Goal: Task Accomplishment & Management: Manage account settings

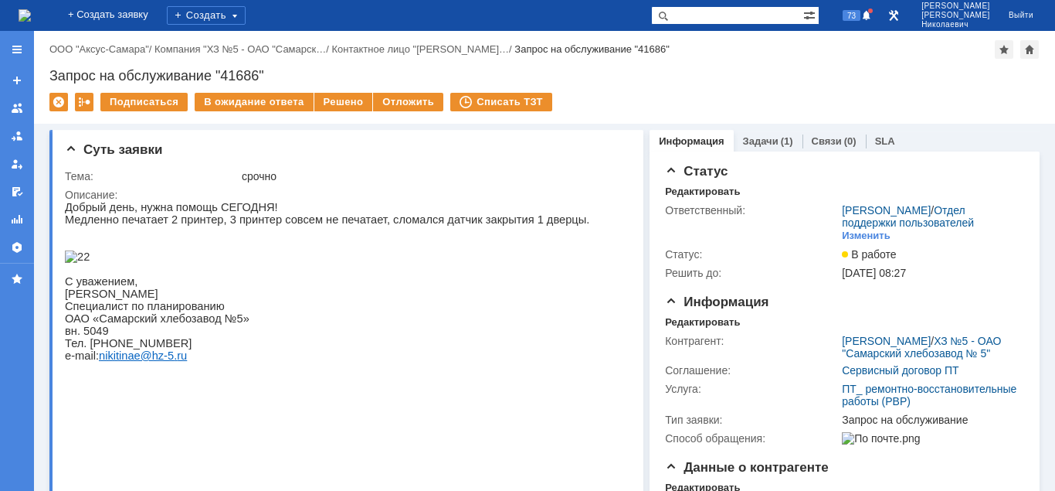
click at [748, 141] on link "Задачи" at bounding box center [761, 141] width 36 height 12
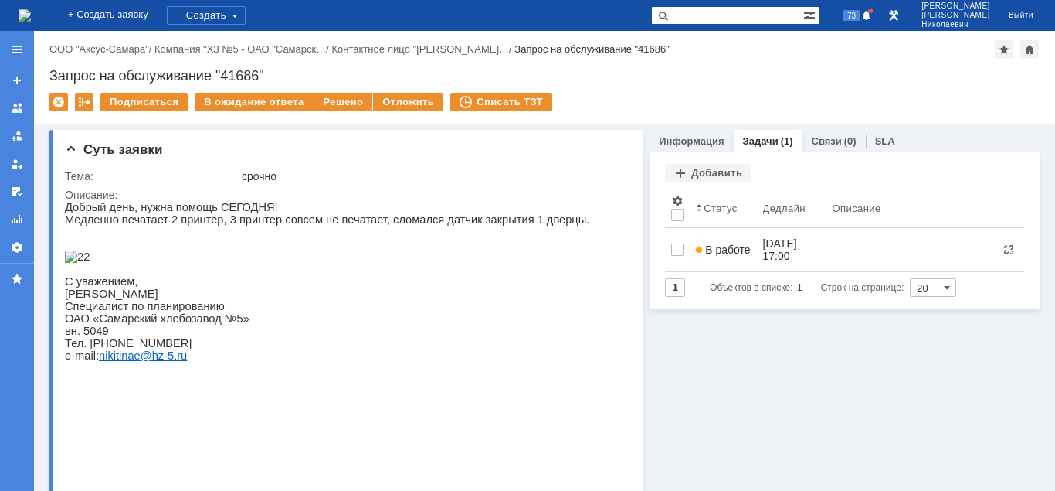
scroll to position [79, 0]
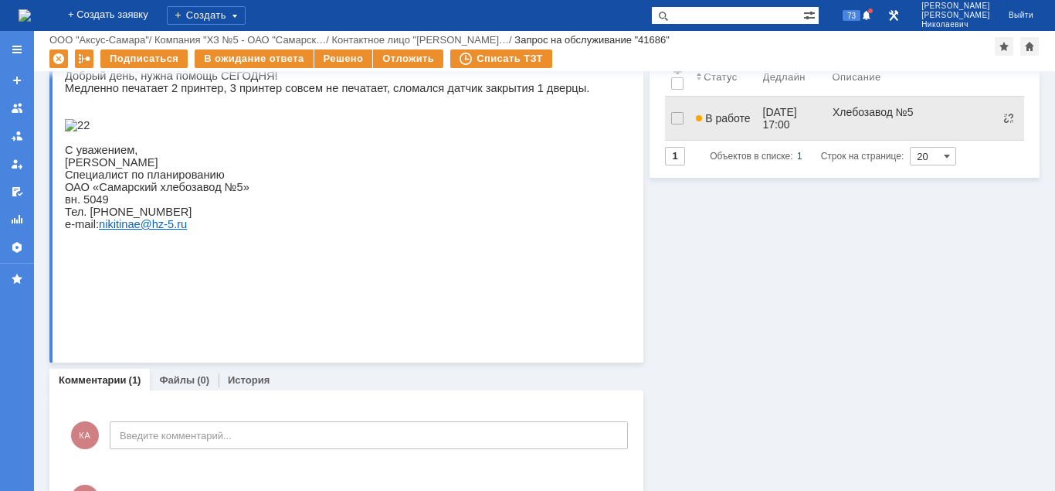
click at [732, 112] on span "В работе" at bounding box center [723, 118] width 54 height 12
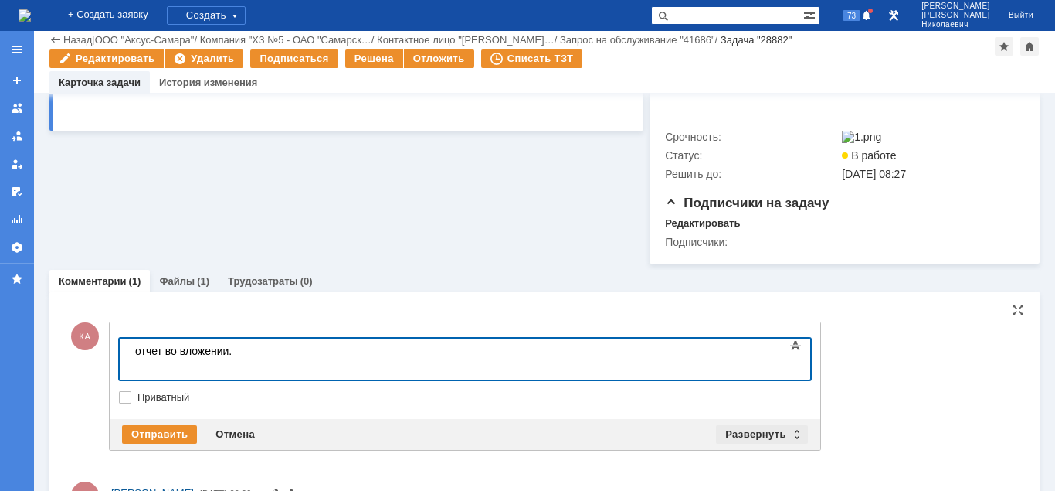
click at [756, 443] on div "Развернуть" at bounding box center [762, 434] width 92 height 19
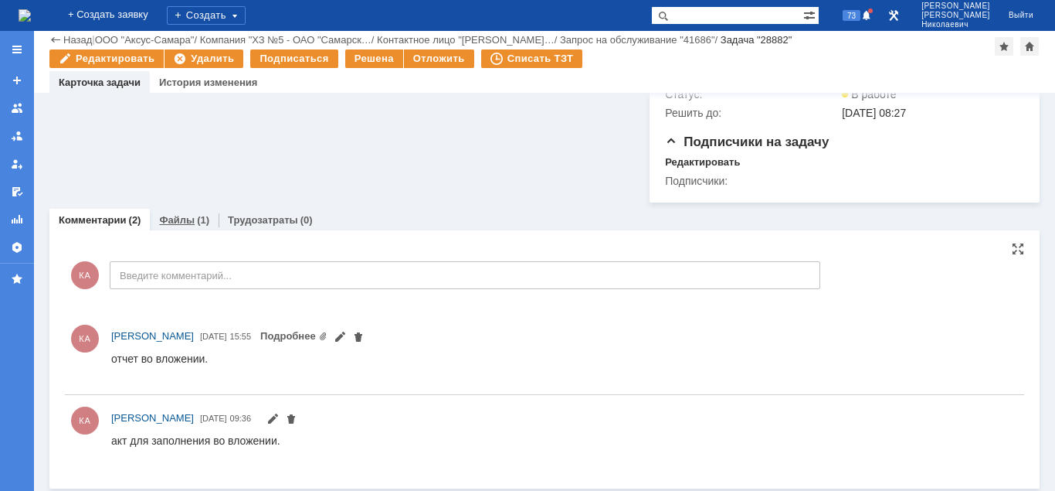
drag, startPoint x: 175, startPoint y: 236, endPoint x: 110, endPoint y: 292, distance: 85.5
click at [175, 226] on link "Файлы" at bounding box center [177, 220] width 36 height 12
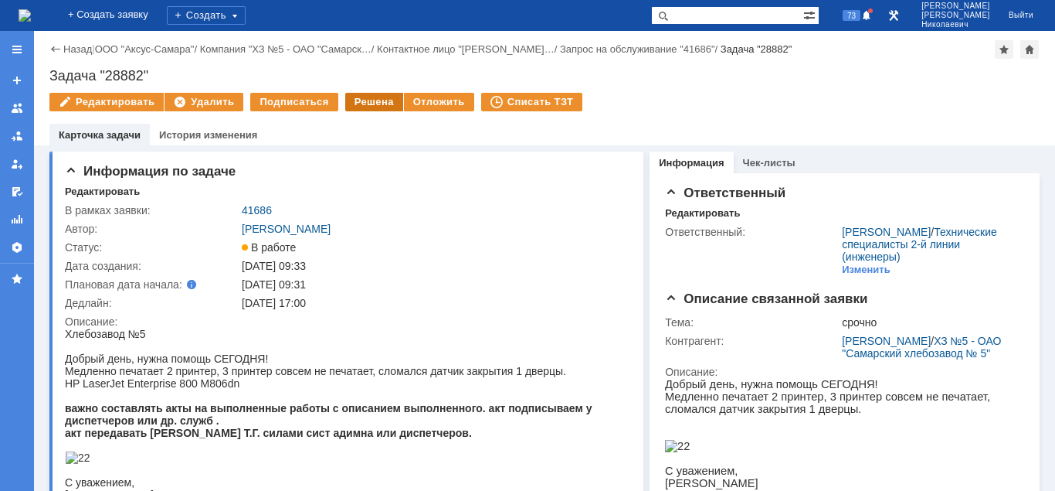
click at [362, 104] on div "Решена" at bounding box center [374, 102] width 58 height 19
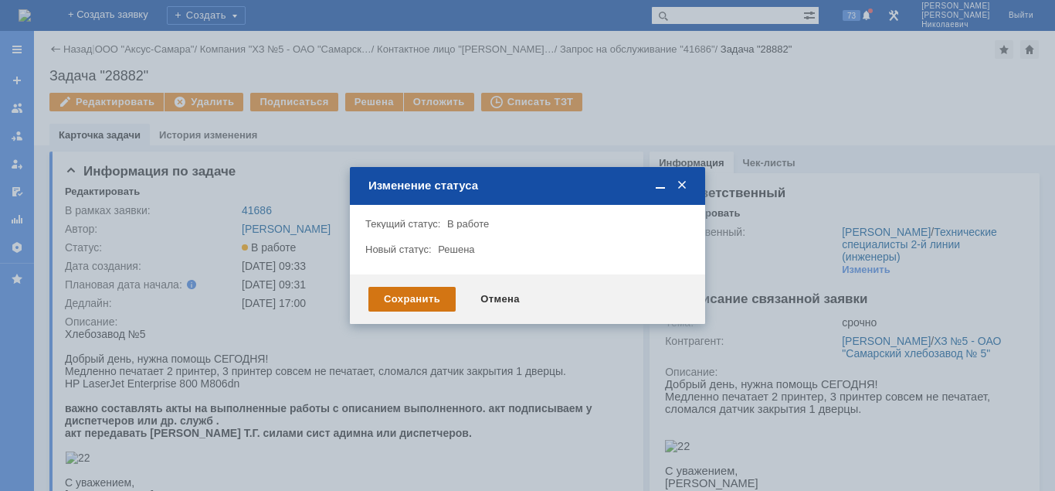
click at [396, 300] on div "Сохранить" at bounding box center [412, 299] width 87 height 25
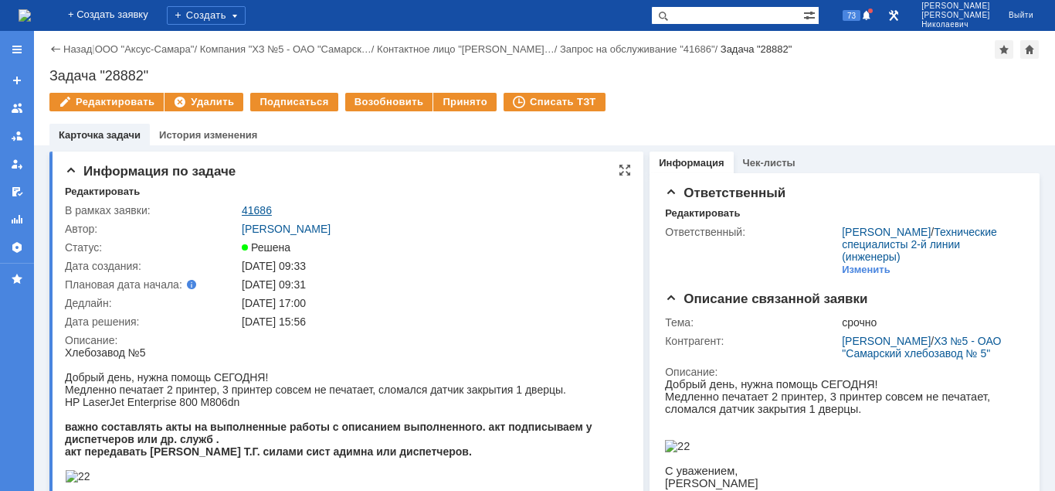
click at [252, 209] on link "41686" at bounding box center [257, 210] width 30 height 12
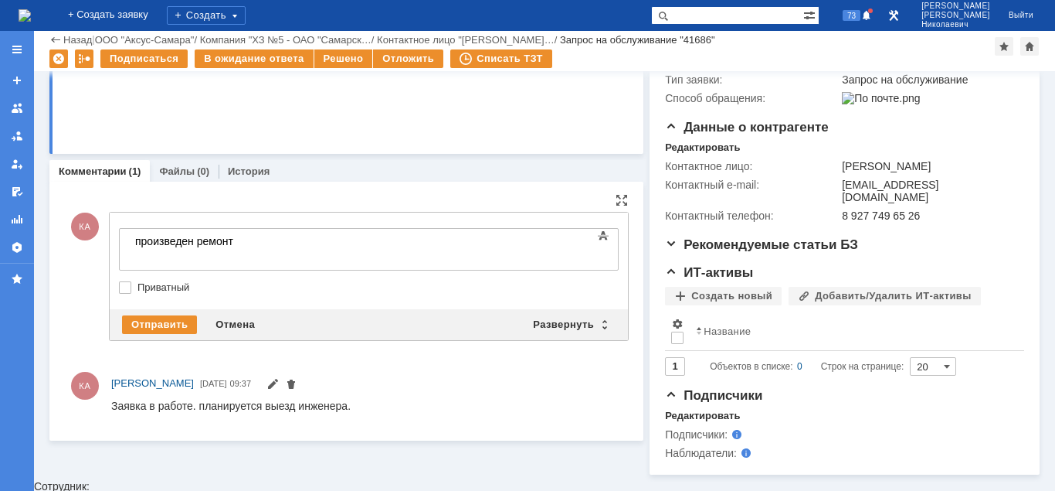
click at [276, 240] on body "произведен ремонт" at bounding box center [245, 247] width 232 height 37
click at [167, 329] on div "Отправить" at bounding box center [159, 324] width 75 height 19
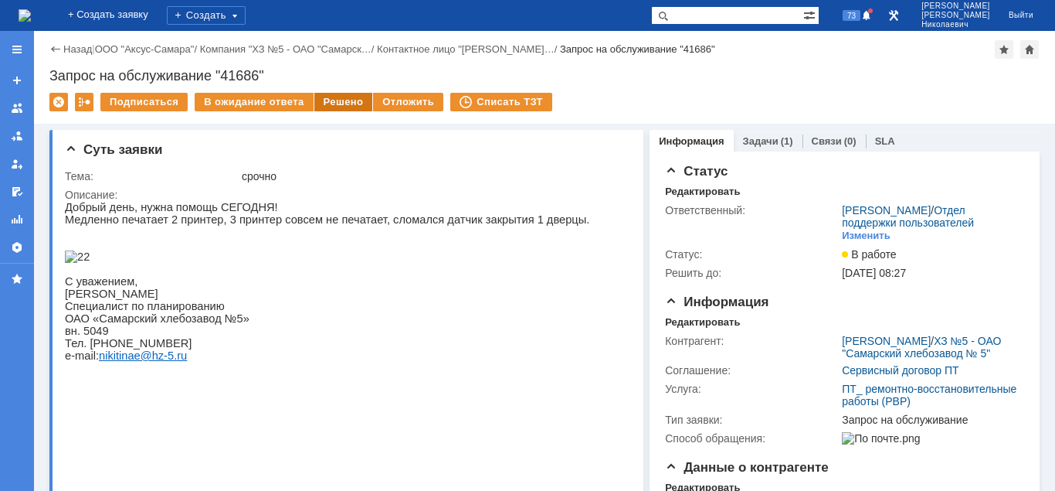
click at [328, 103] on div "Решено" at bounding box center [343, 102] width 59 height 19
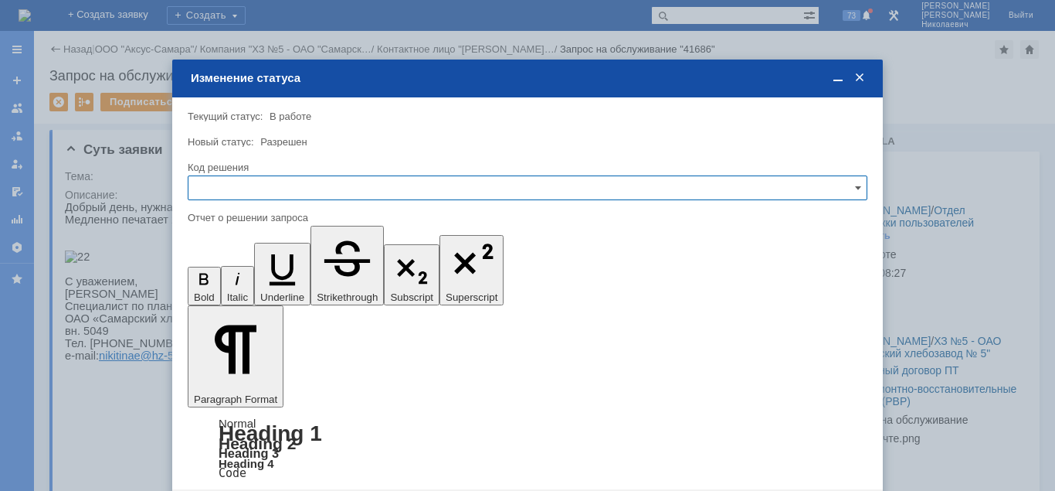
click at [304, 190] on input "text" at bounding box center [528, 187] width 680 height 25
drag, startPoint x: 231, startPoint y: 289, endPoint x: 42, endPoint y: 39, distance: 313.2
click at [231, 289] on span "Решено" at bounding box center [528, 293] width 660 height 12
type input "Решено"
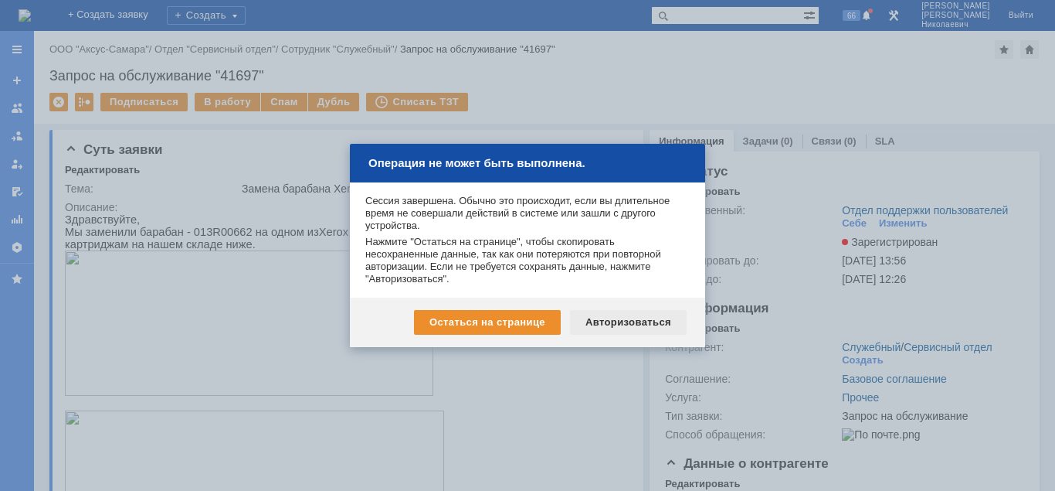
click at [614, 322] on div "Авторизоваться" at bounding box center [628, 322] width 117 height 25
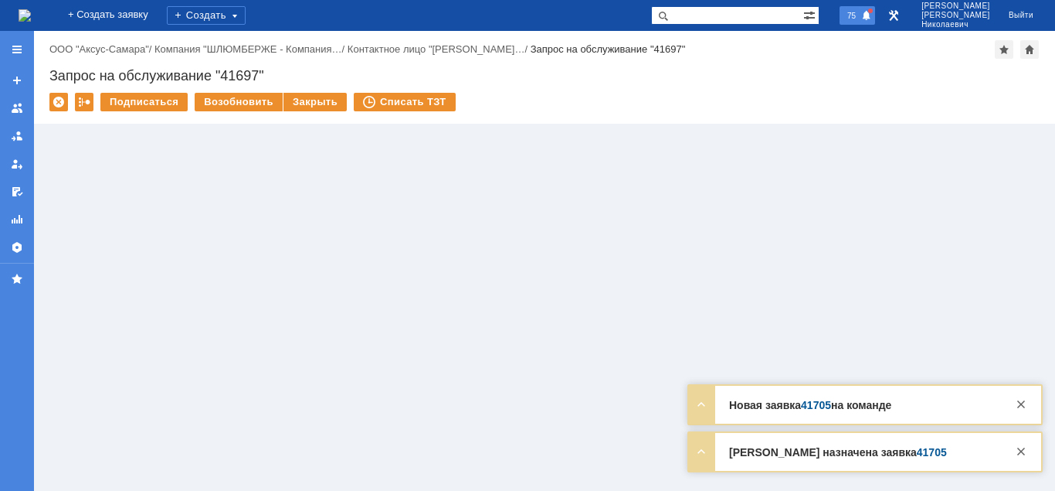
click at [861, 19] on span "75" at bounding box center [852, 15] width 18 height 11
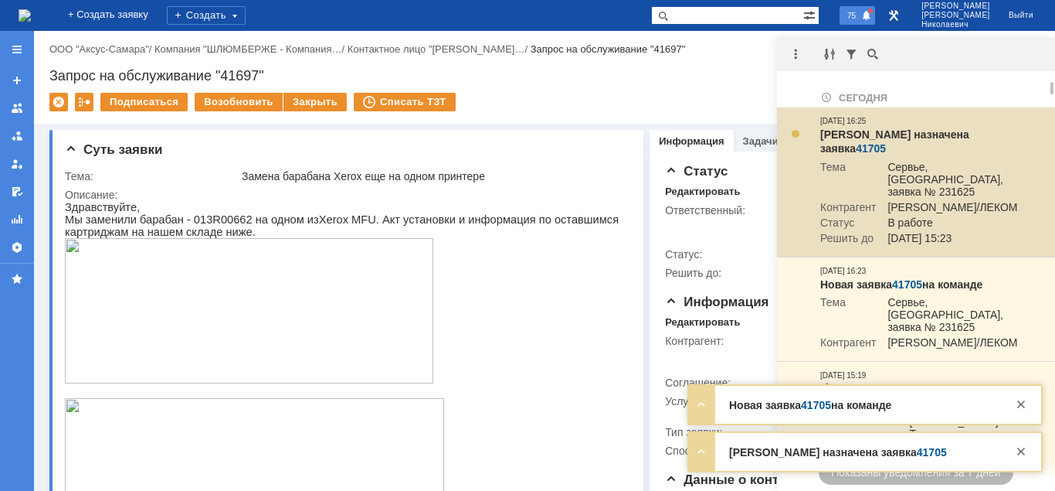
click at [886, 142] on link "41705" at bounding box center [871, 148] width 30 height 12
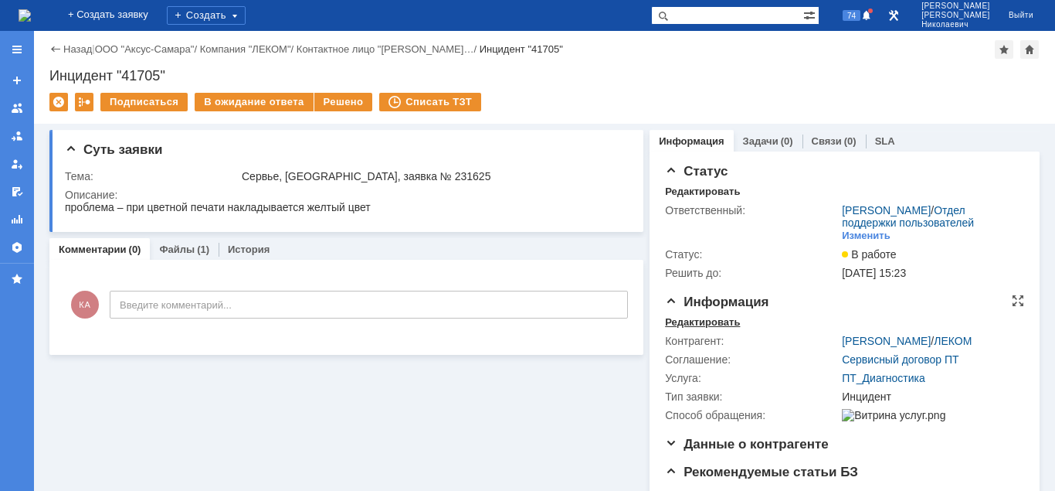
click at [681, 318] on div "Редактировать" at bounding box center [702, 322] width 75 height 12
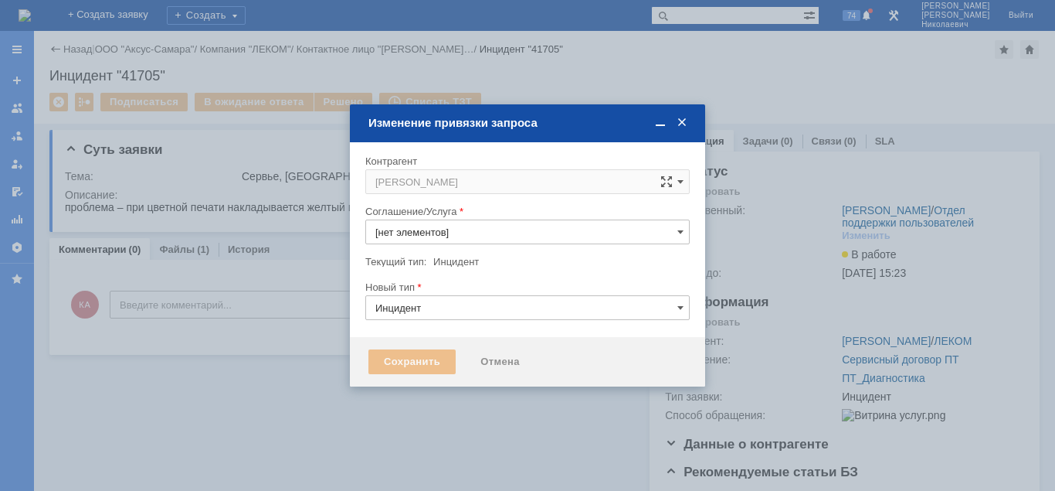
type input "ПТ_Диагностика"
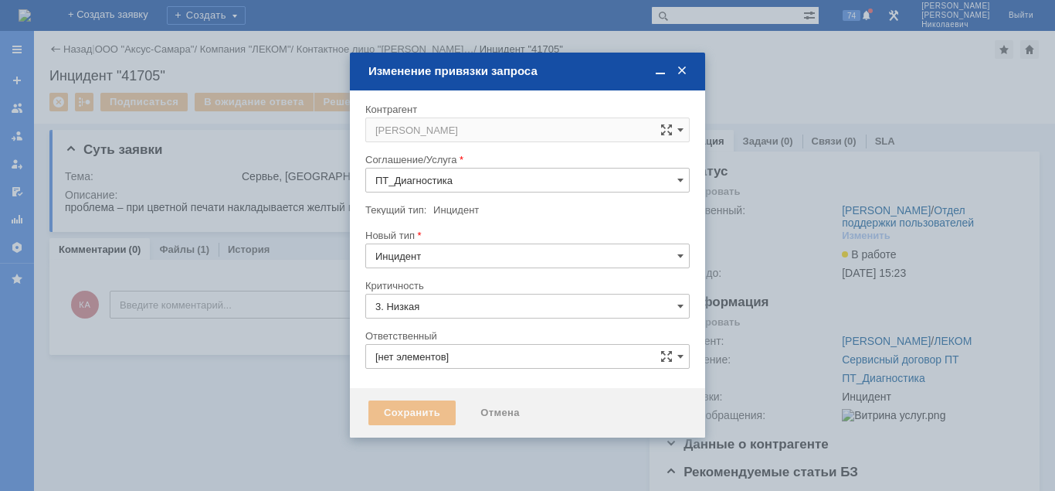
type input "[PERSON_NAME]"
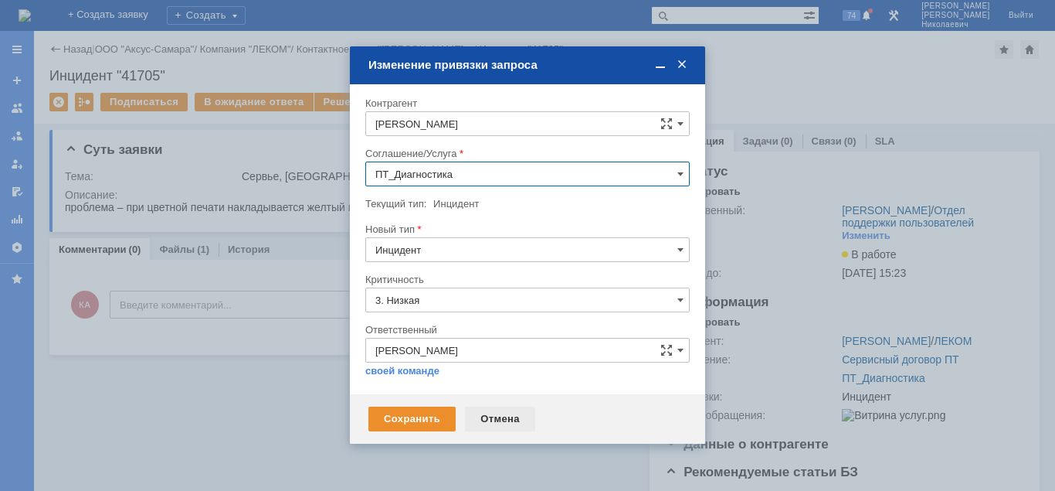
click at [501, 413] on div "Отмена" at bounding box center [500, 418] width 70 height 25
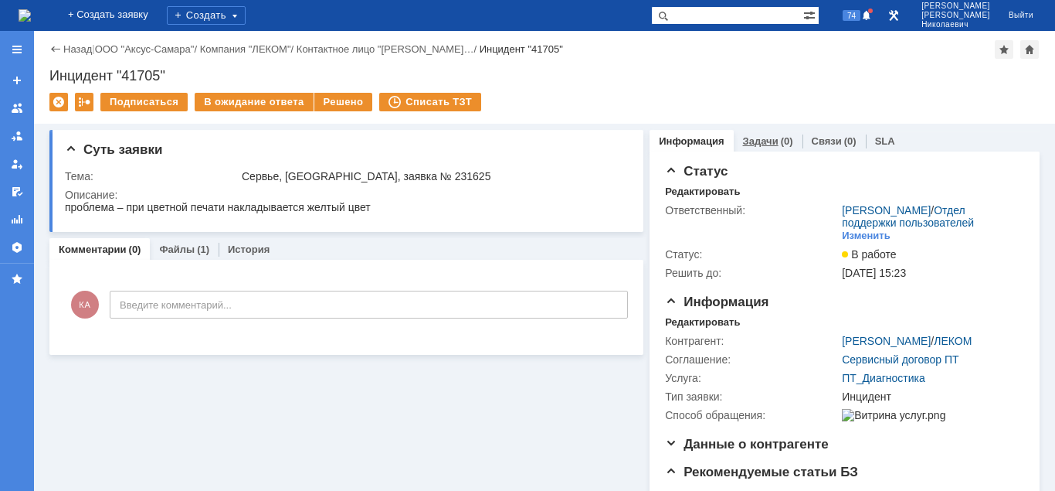
click at [762, 143] on link "Задачи" at bounding box center [761, 141] width 36 height 12
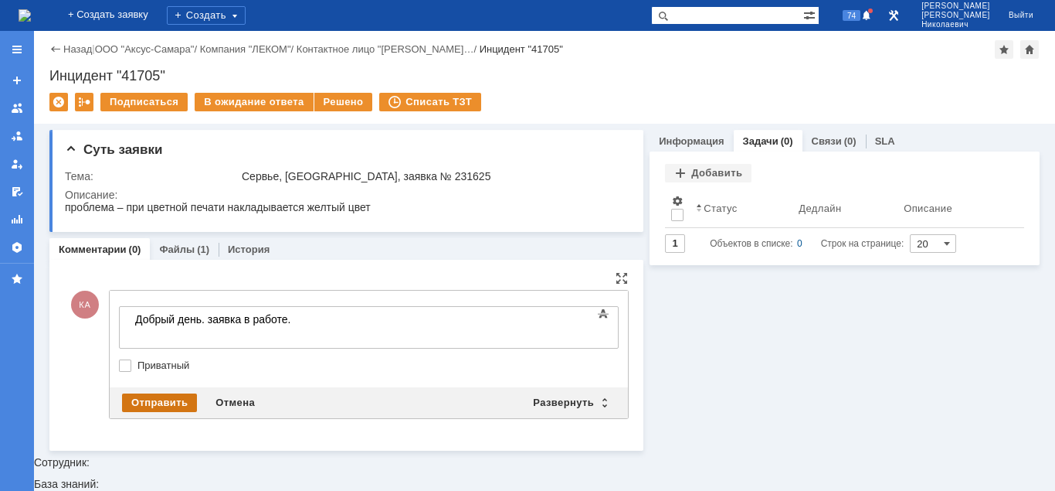
click at [148, 400] on div "Отправить" at bounding box center [159, 402] width 75 height 19
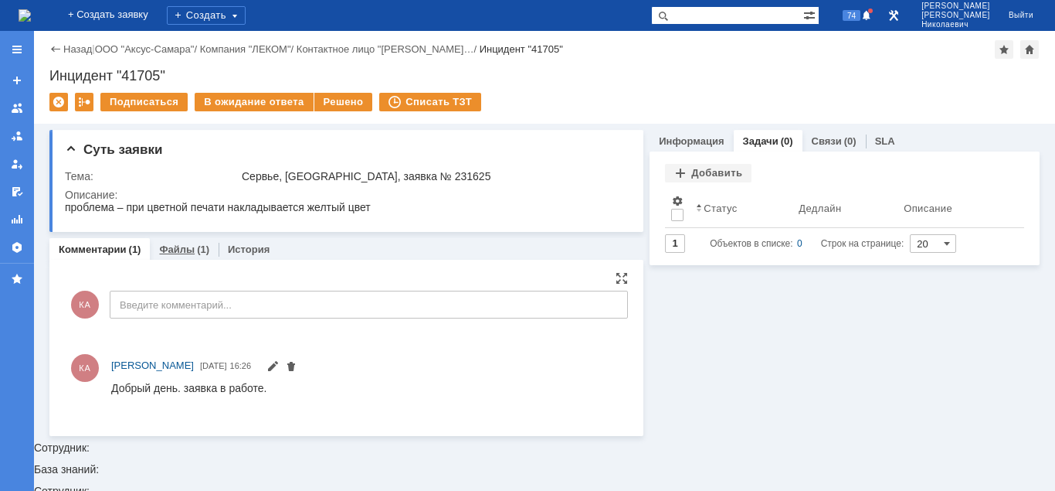
click at [172, 252] on link "Файлы" at bounding box center [177, 249] width 36 height 12
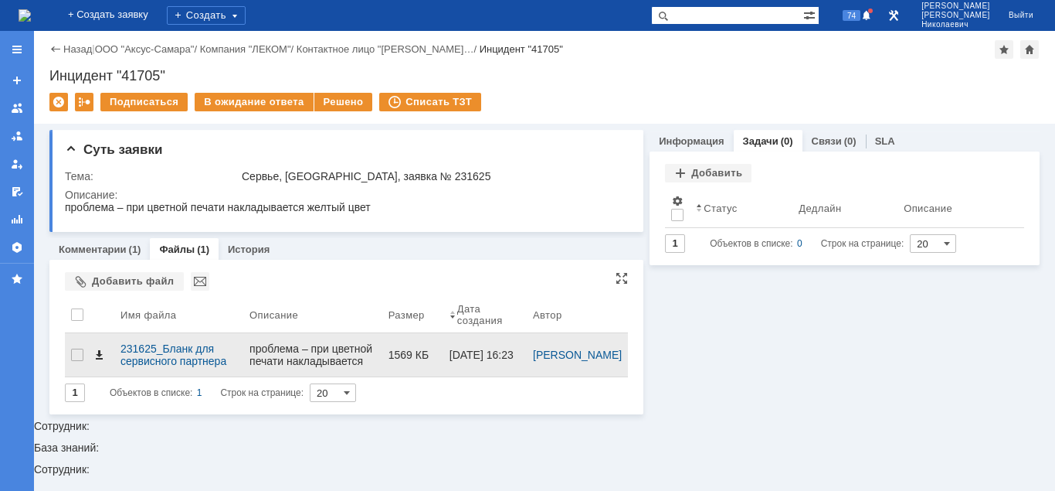
click at [100, 348] on span at bounding box center [99, 354] width 12 height 12
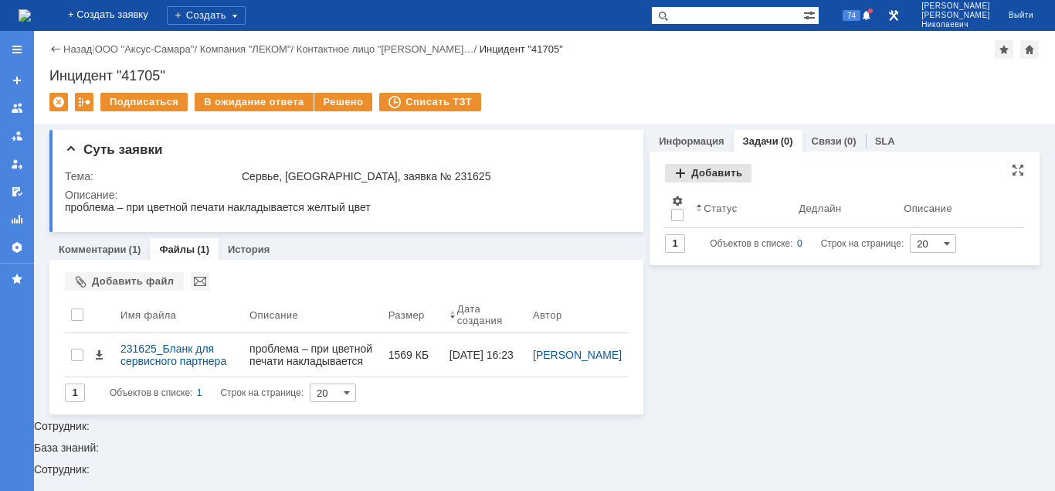
drag, startPoint x: 715, startPoint y: 174, endPoint x: 674, endPoint y: 164, distance: 42.2
click at [715, 173] on div "Добавить" at bounding box center [708, 173] width 87 height 19
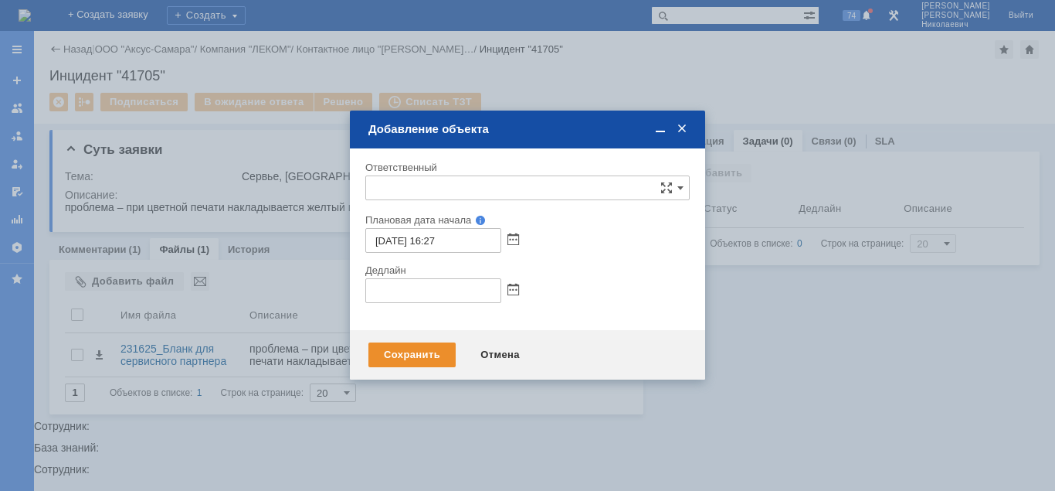
type input "[не указано]"
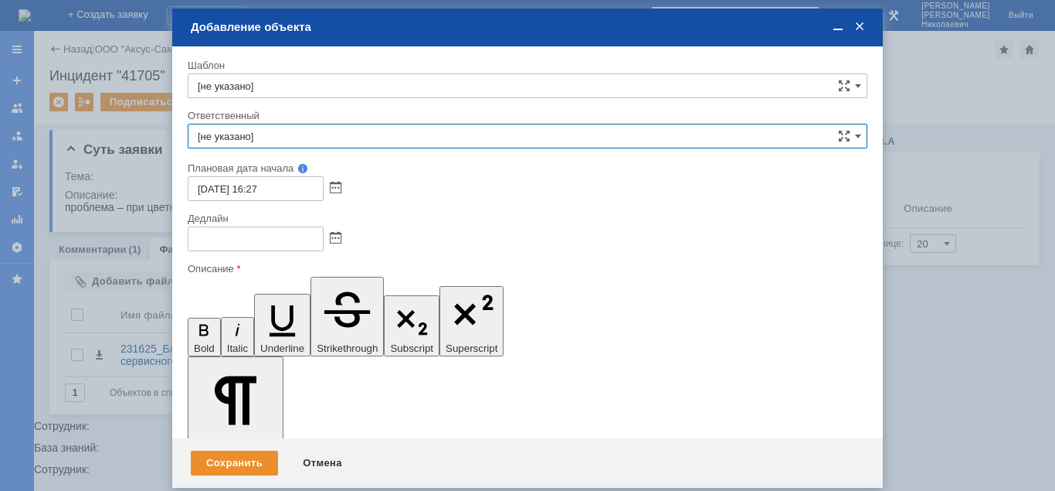
click at [334, 136] on input "[не указано]" at bounding box center [528, 136] width 680 height 25
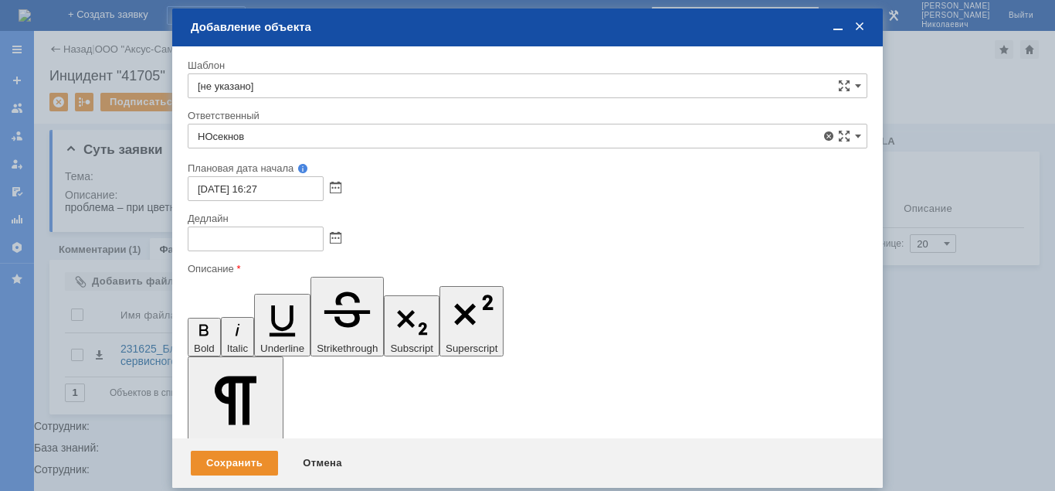
click at [263, 169] on div "НОсекнов" at bounding box center [529, 171] width 674 height 12
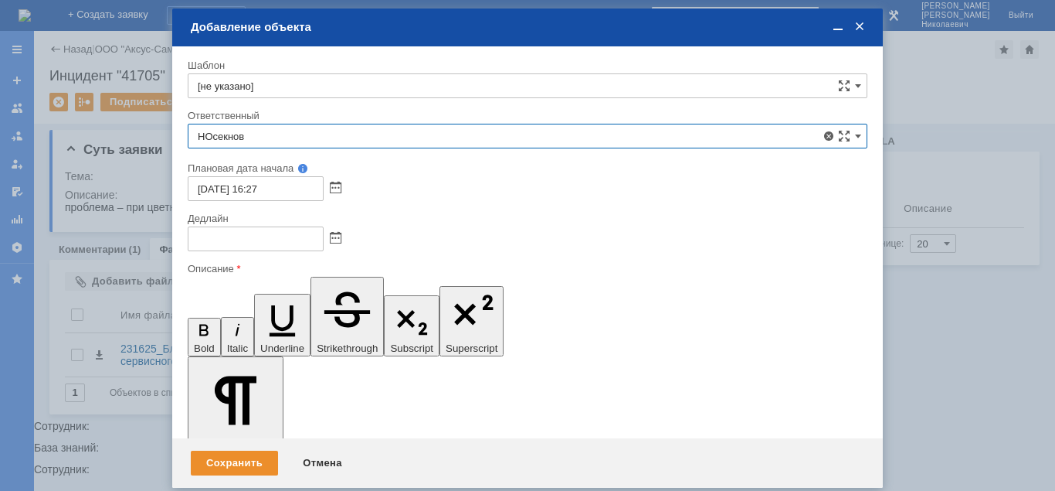
drag, startPoint x: 262, startPoint y: 132, endPoint x: 225, endPoint y: 138, distance: 37.6
click at [225, 138] on input "НОсекнов" at bounding box center [528, 136] width 680 height 25
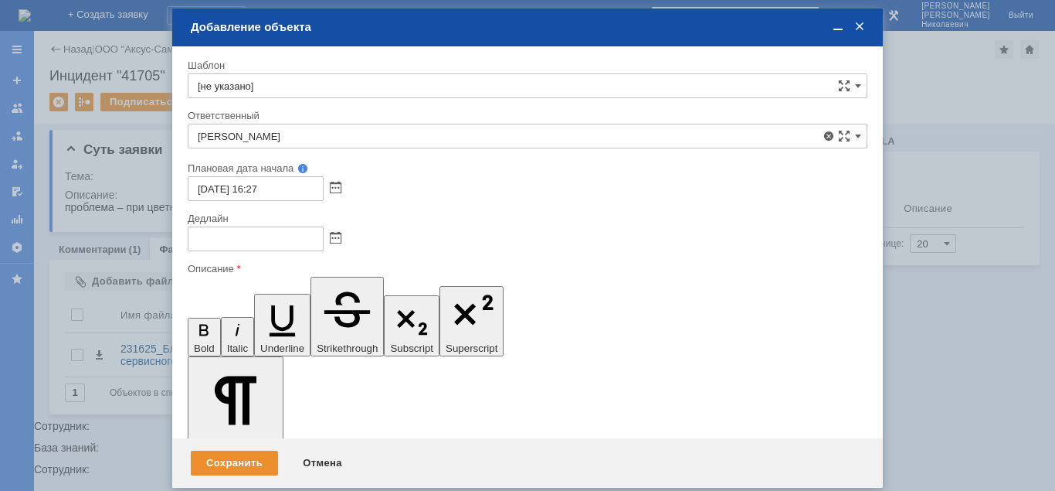
drag, startPoint x: 283, startPoint y: 300, endPoint x: 383, endPoint y: 292, distance: 100.7
click at [285, 300] on span "Носенков Александр" at bounding box center [528, 300] width 660 height 12
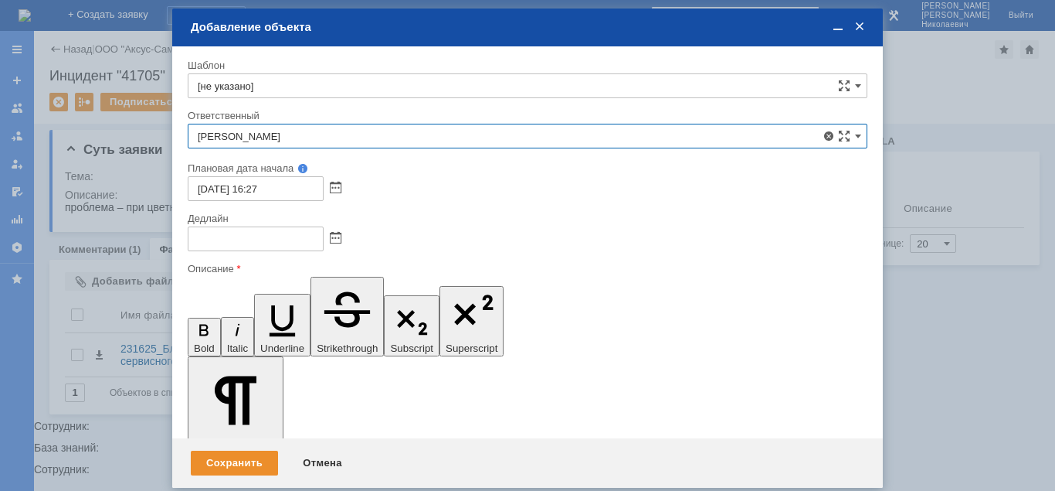
type input "Носенков Александр"
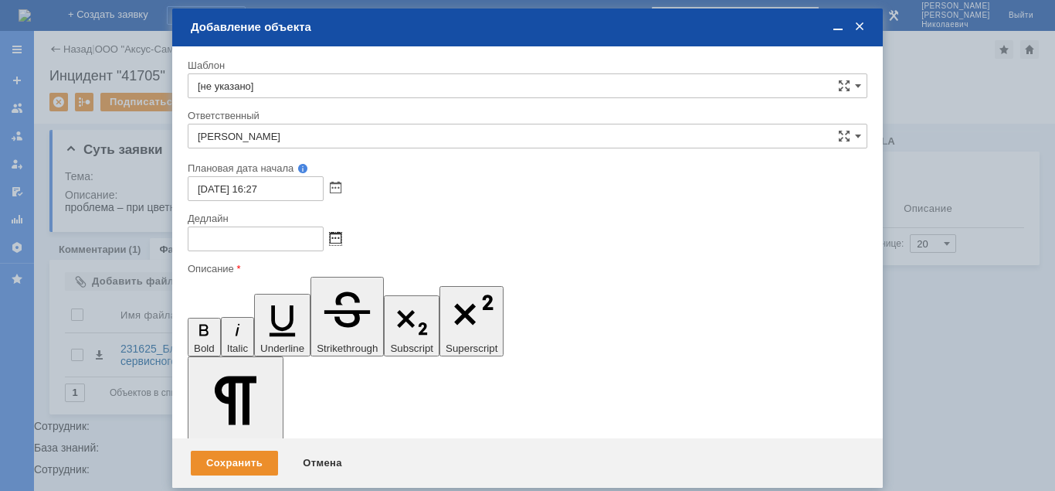
click at [335, 235] on span at bounding box center [336, 239] width 12 height 12
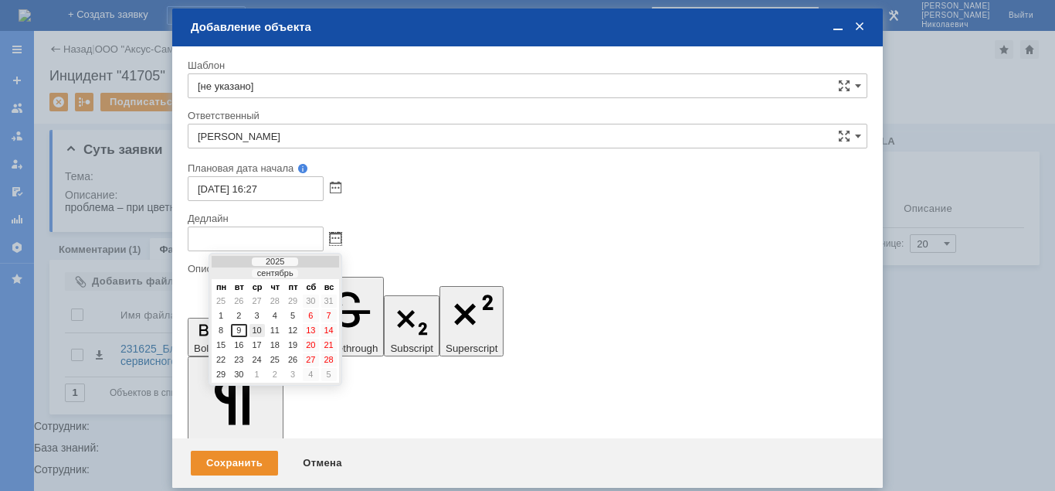
click at [259, 331] on div "10" at bounding box center [257, 330] width 15 height 13
type input "10.09.2025 16:27"
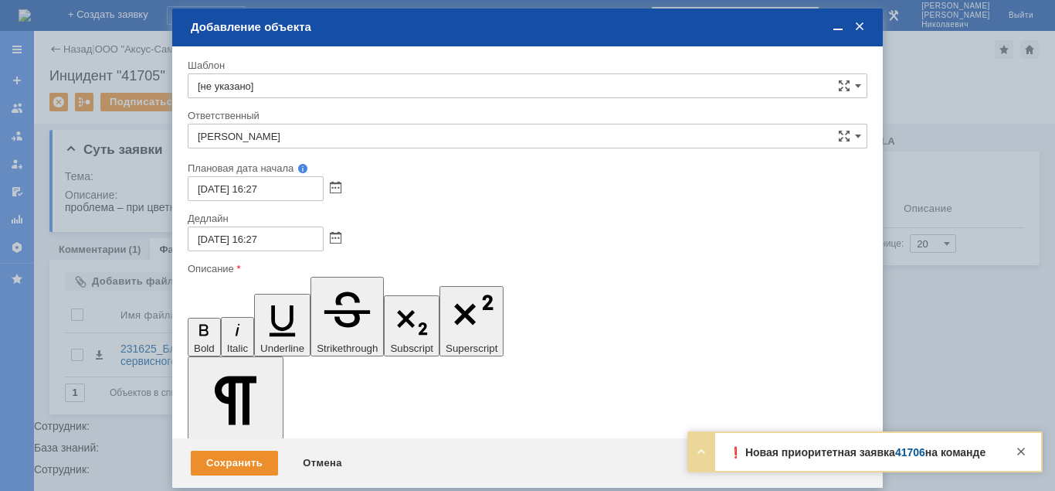
drag, startPoint x: 311, startPoint y: 4177, endPoint x: 311, endPoint y: 4166, distance: 10.8
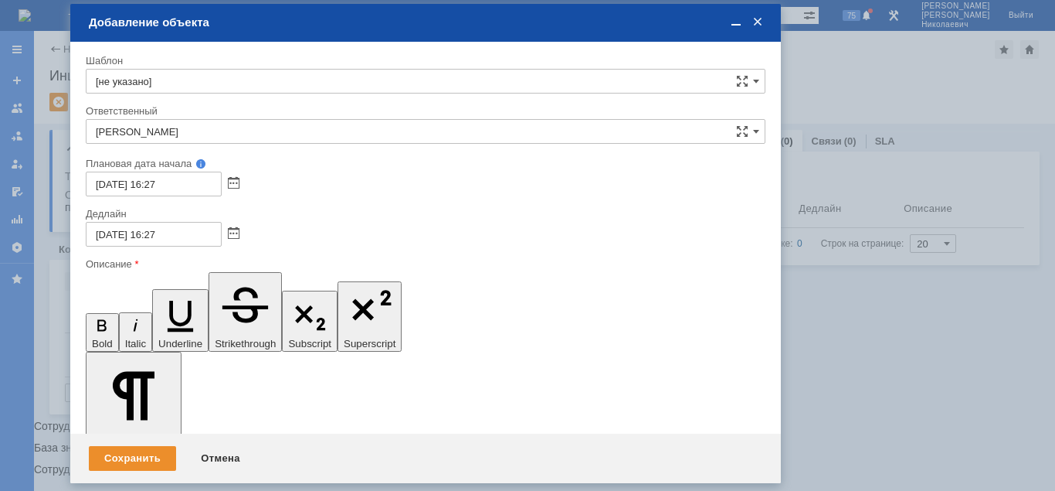
drag, startPoint x: 728, startPoint y: 25, endPoint x: 669, endPoint y: 21, distance: 58.9
click at [624, 20] on div "Добавление объекта" at bounding box center [427, 22] width 677 height 14
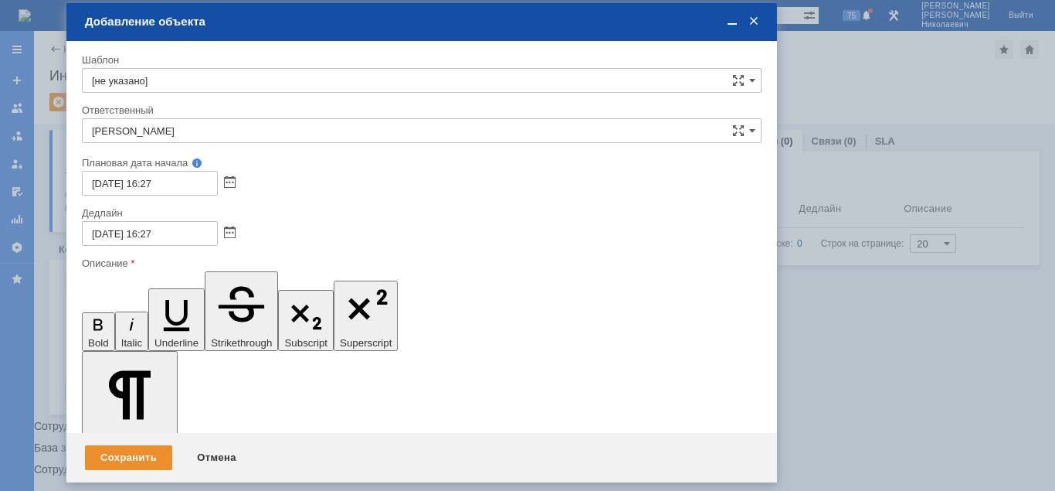
click at [899, 32] on div at bounding box center [527, 245] width 1055 height 491
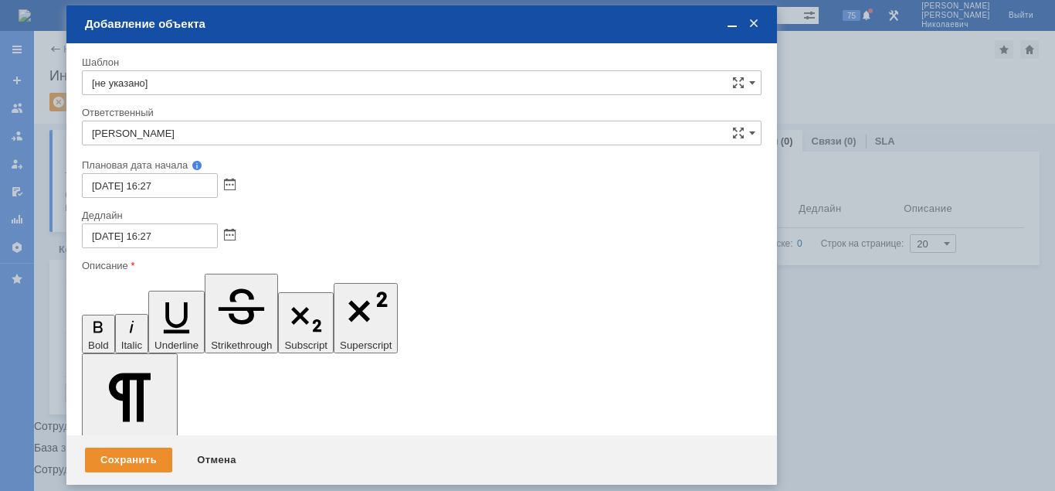
click at [126, 462] on div "Сохранить" at bounding box center [128, 459] width 87 height 25
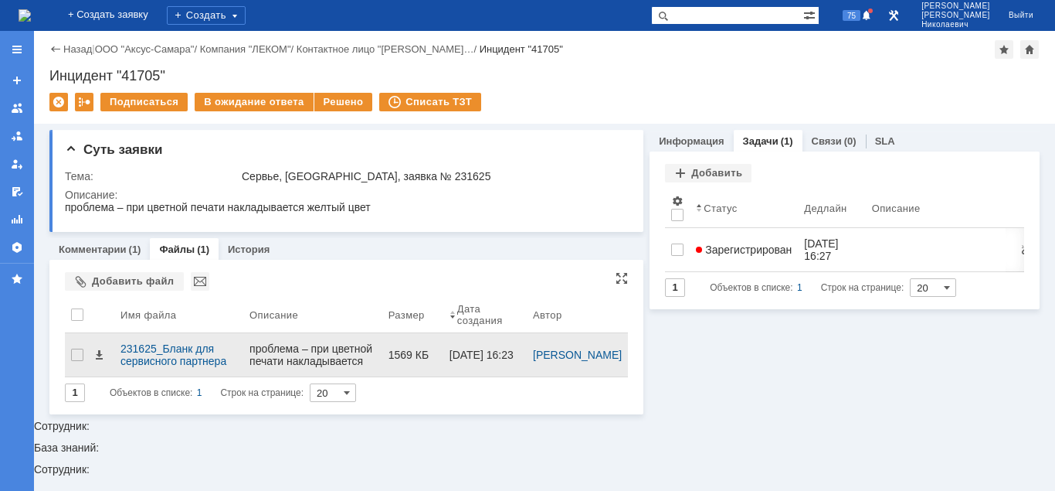
scroll to position [0, 0]
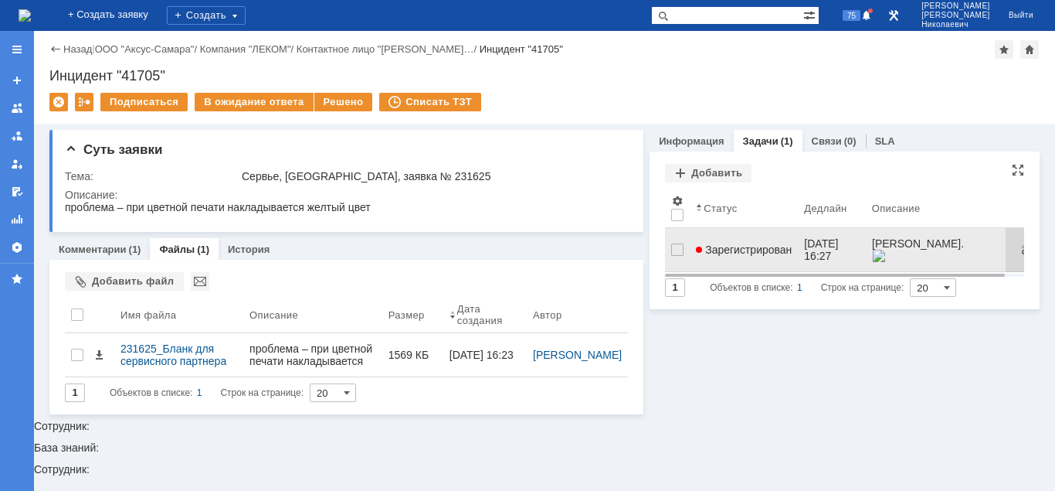
click at [729, 243] on span "Зарегистрирован" at bounding box center [744, 249] width 96 height 12
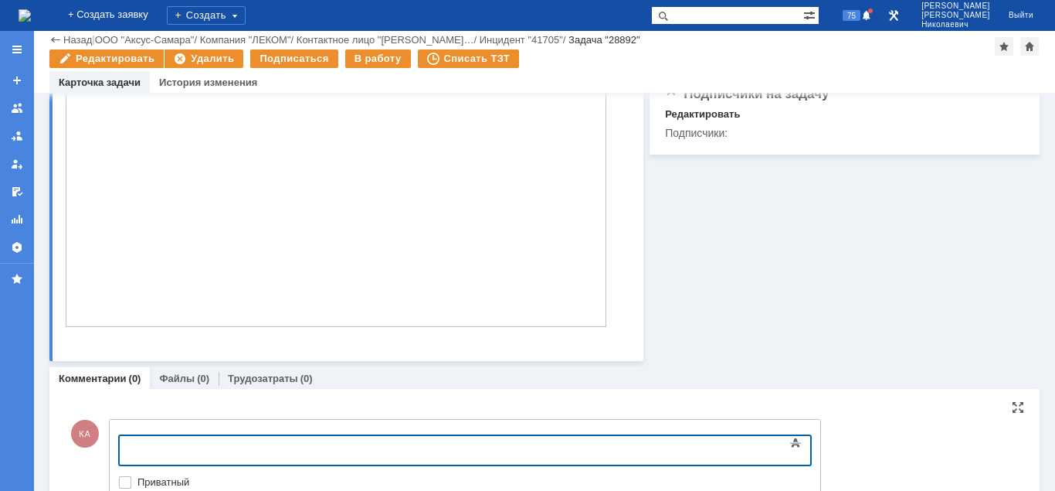
click at [154, 443] on div at bounding box center [244, 448] width 219 height 12
click at [177, 381] on link "Файлы" at bounding box center [177, 378] width 36 height 12
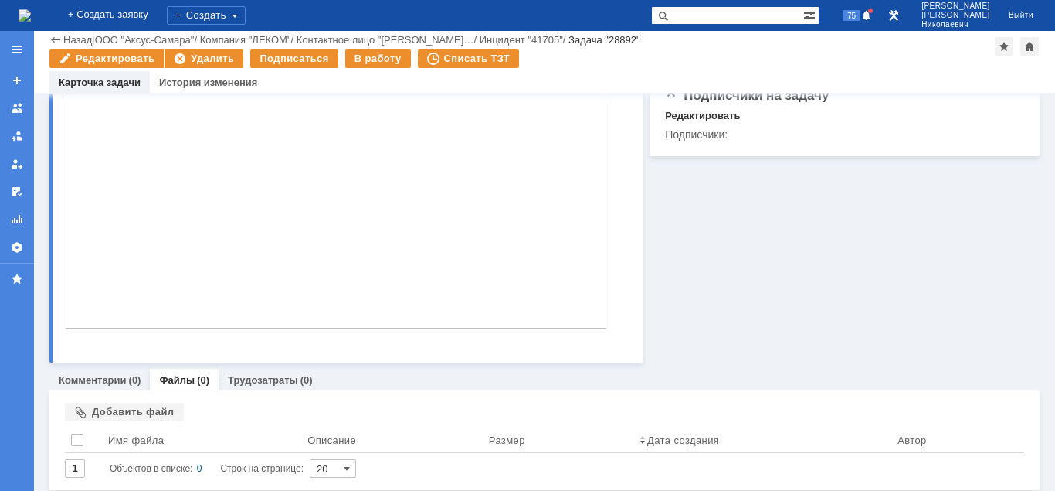
scroll to position [330, 0]
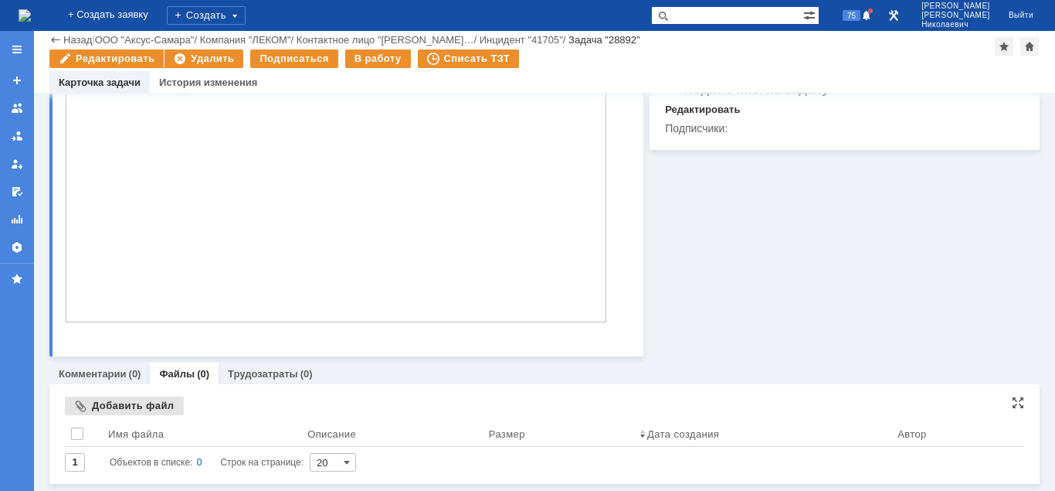
click at [108, 410] on div "Добавить файл" at bounding box center [124, 405] width 119 height 19
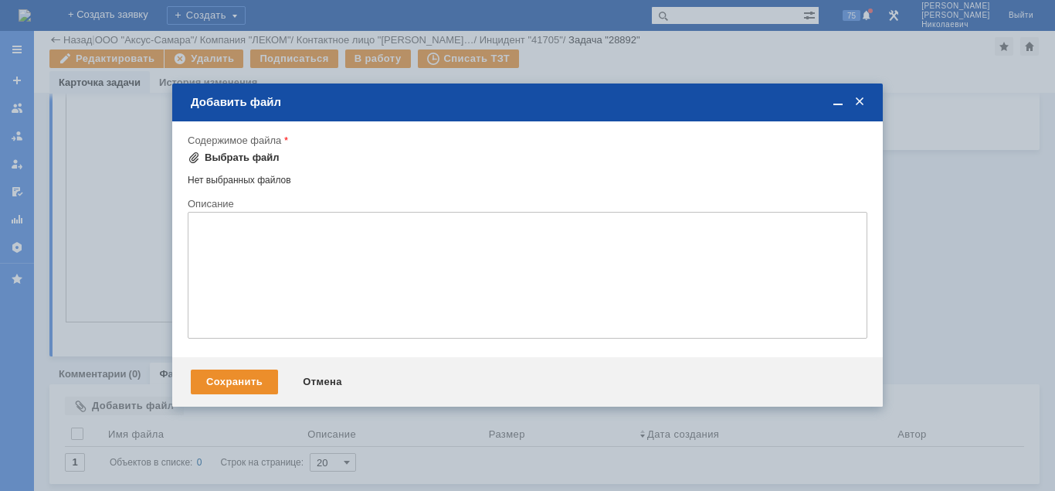
click at [235, 151] on div "Выбрать файл" at bounding box center [234, 157] width 92 height 19
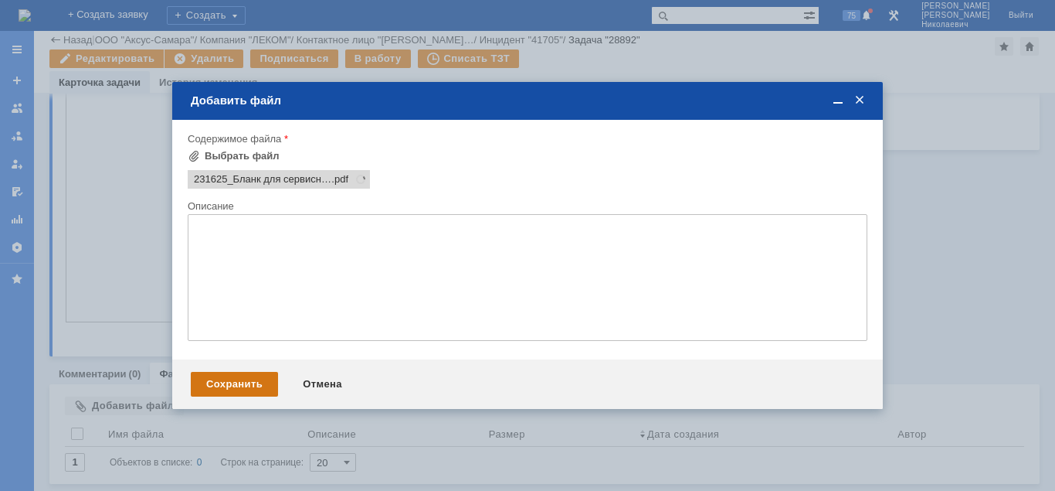
click at [251, 388] on div "Сохранить" at bounding box center [234, 384] width 87 height 25
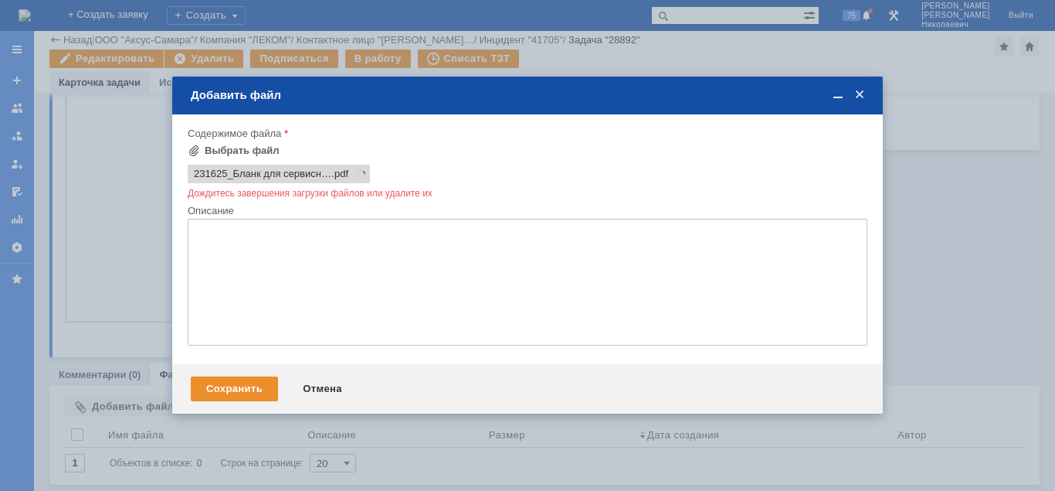
scroll to position [0, 0]
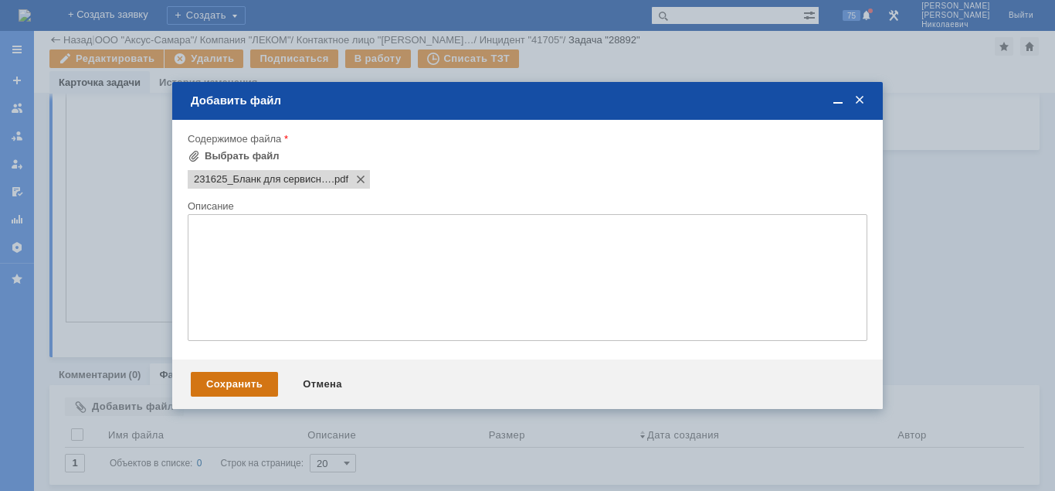
click at [226, 386] on div "Сохранить" at bounding box center [234, 384] width 87 height 25
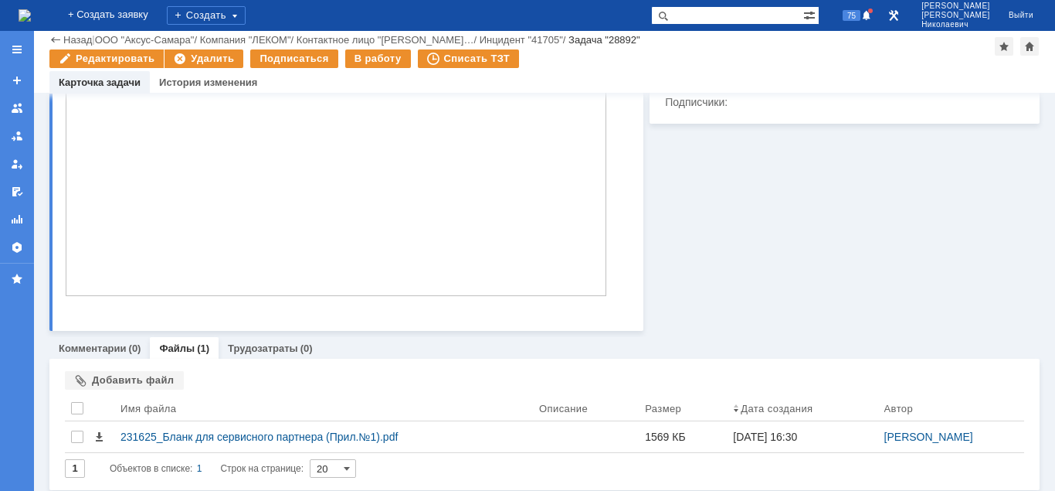
scroll to position [362, 0]
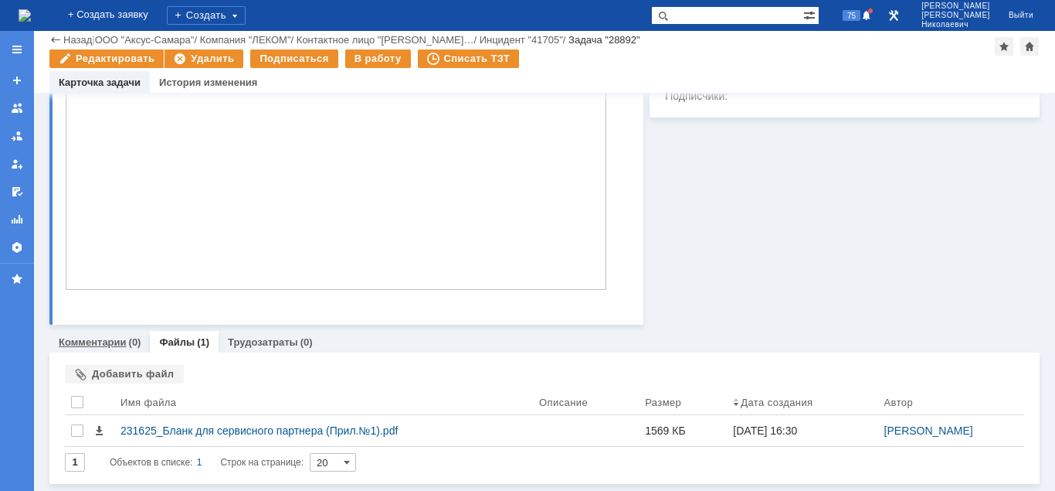
click at [116, 346] on link "Комментарии" at bounding box center [93, 342] width 68 height 12
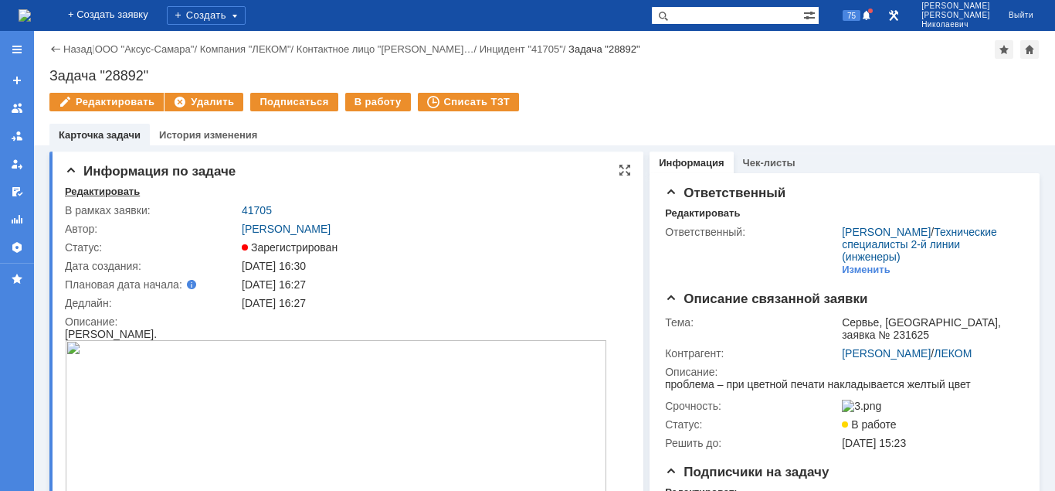
click at [110, 193] on div "Редактировать" at bounding box center [102, 191] width 75 height 12
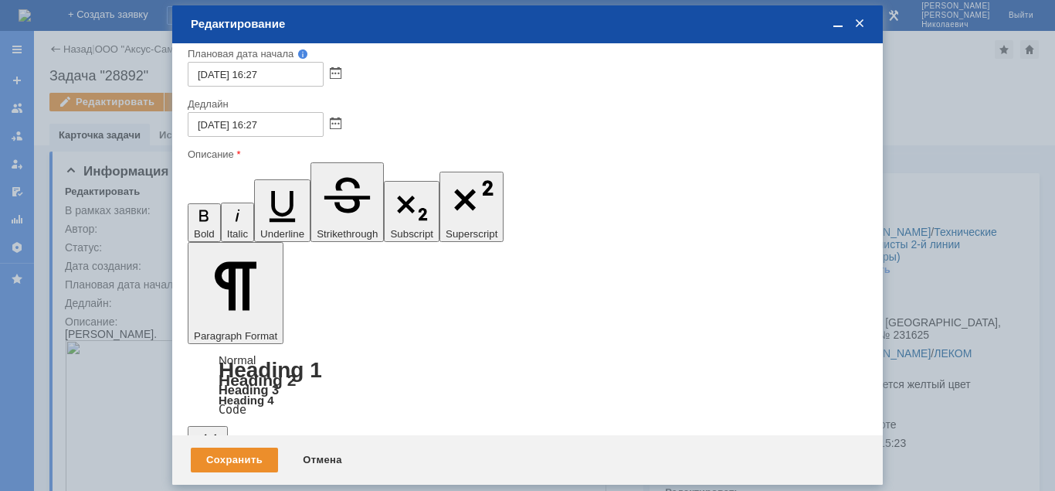
scroll to position [176, 0]
click at [224, 460] on div "Сохранить" at bounding box center [234, 459] width 87 height 25
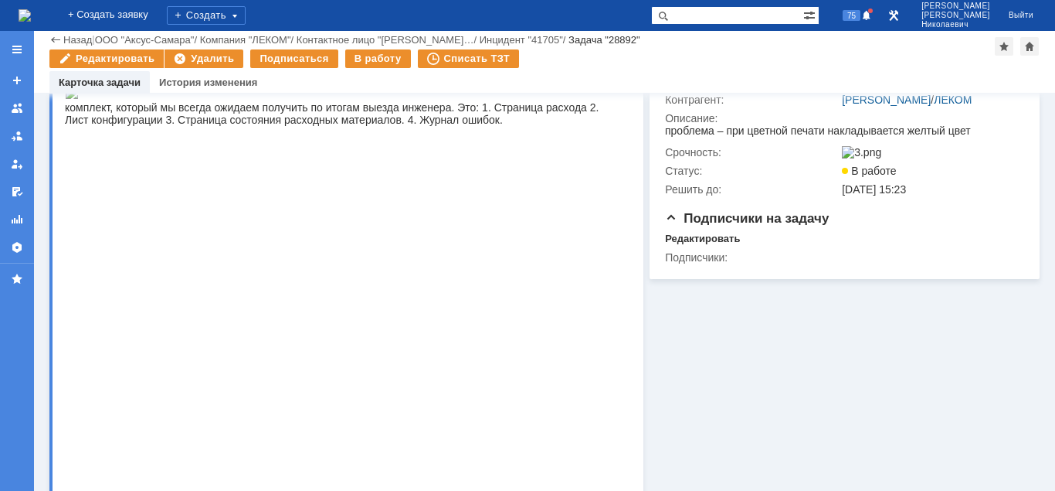
scroll to position [236, 0]
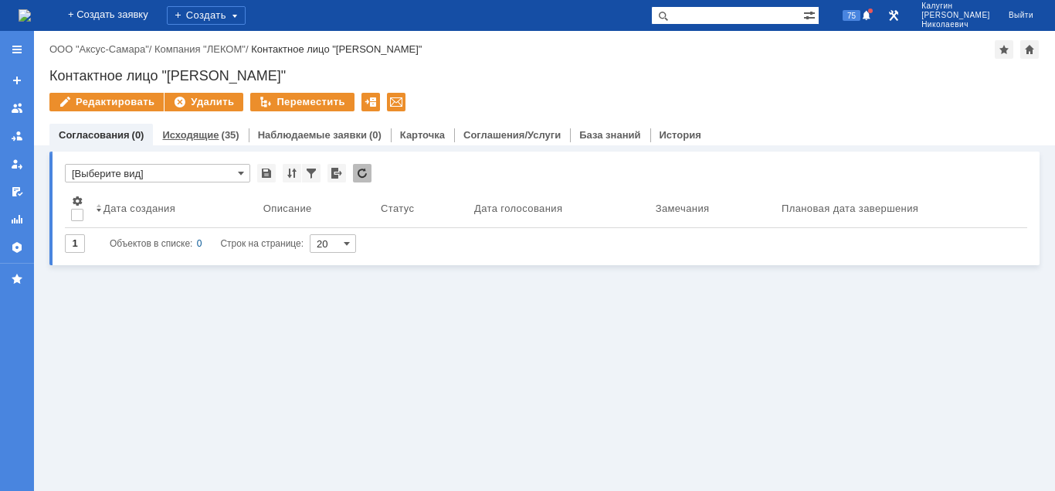
click at [187, 138] on link "Исходящие" at bounding box center [190, 135] width 56 height 12
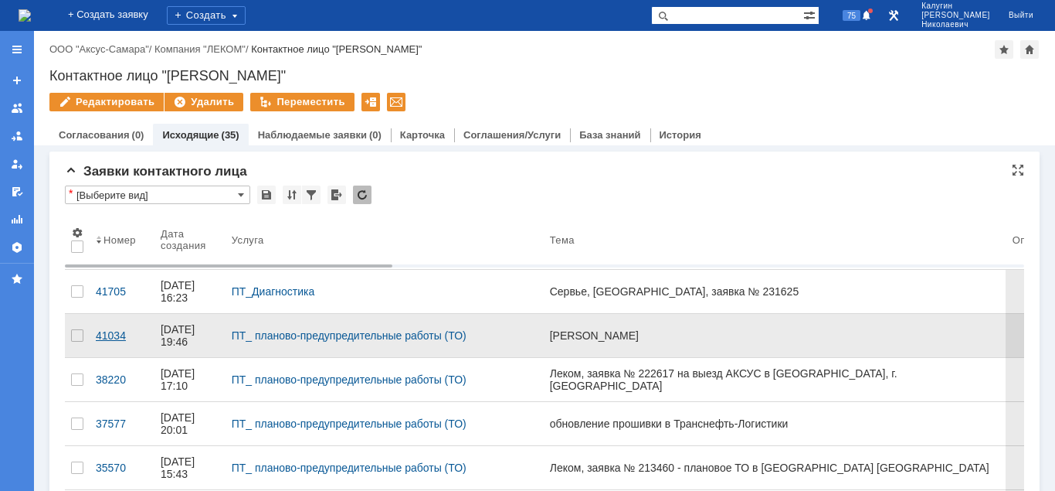
click at [115, 330] on div "41034" at bounding box center [122, 335] width 53 height 12
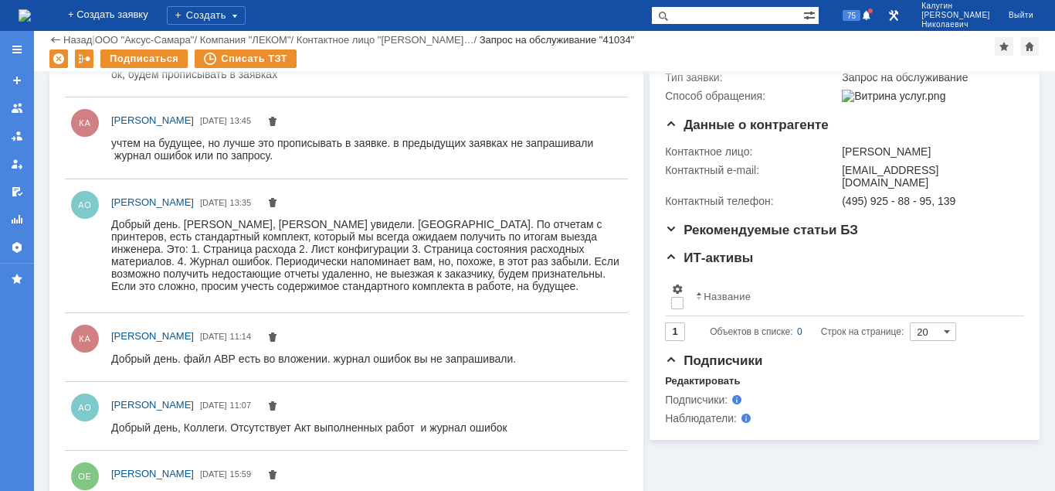
scroll to position [315, 0]
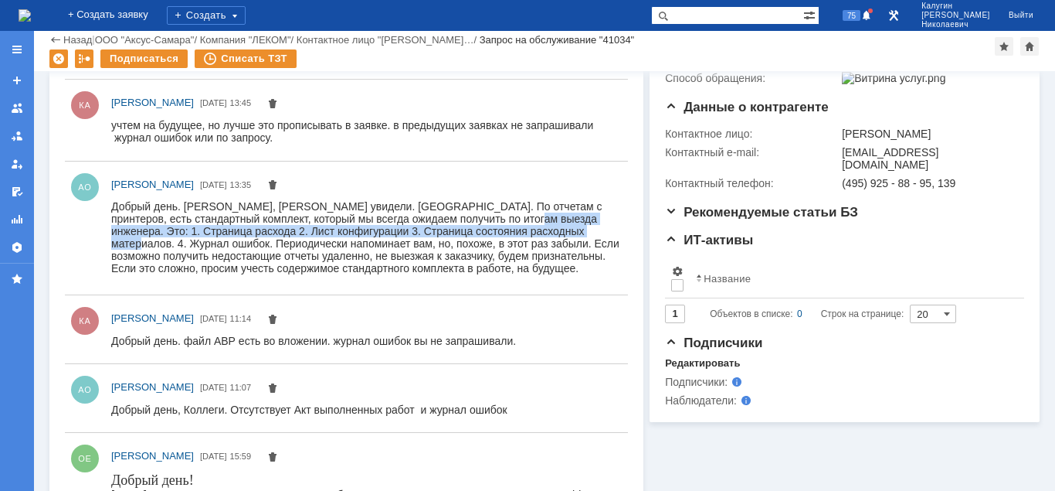
drag, startPoint x: 527, startPoint y: 219, endPoint x: 606, endPoint y: 233, distance: 80.0
click at [606, 233] on div "Добрый день. [PERSON_NAME], [PERSON_NAME] увидели. [GEOGRAPHIC_DATA]. По отчета…" at bounding box center [366, 237] width 510 height 74
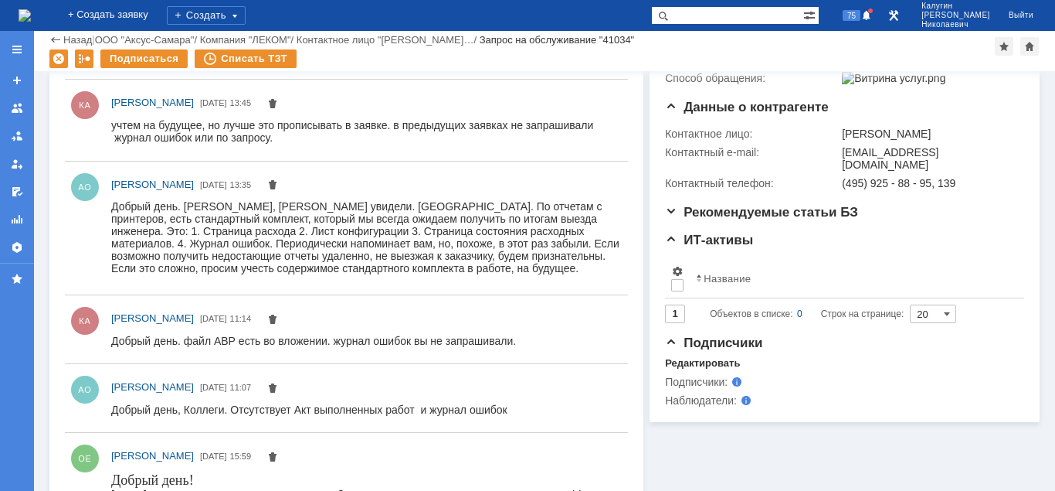
click at [270, 216] on div "Добрый день. [PERSON_NAME], [PERSON_NAME] увидели. [GEOGRAPHIC_DATA]. По отчета…" at bounding box center [366, 237] width 510 height 74
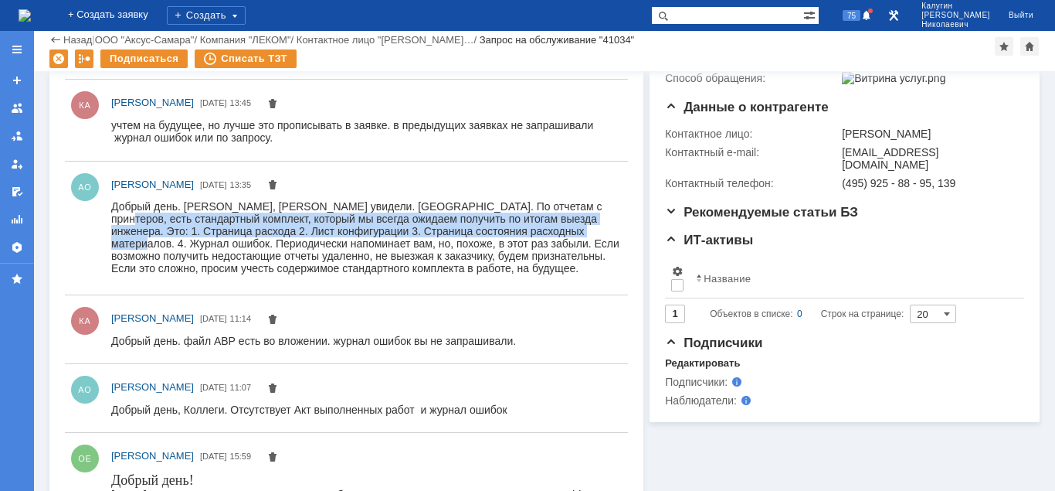
drag, startPoint x: 112, startPoint y: 218, endPoint x: 617, endPoint y: 229, distance: 505.4
click at [617, 229] on div "Добрый день. [PERSON_NAME], [PERSON_NAME] увидели. [GEOGRAPHIC_DATA]. По отчета…" at bounding box center [366, 237] width 510 height 74
copy div "комплект, который мы всегда ожидаем получить по итогам выезда инженера. Это: 1.…"
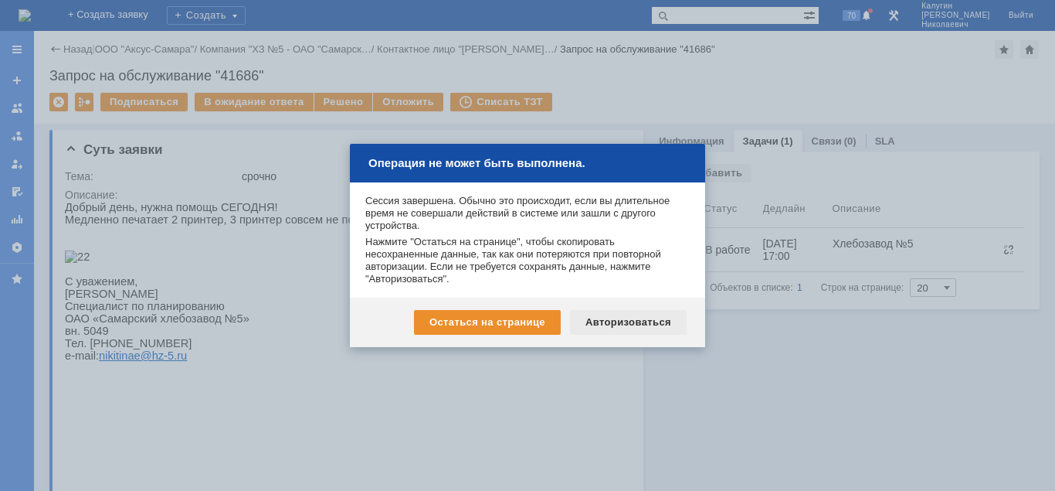
click at [626, 324] on div "Авторизоваться" at bounding box center [628, 322] width 117 height 25
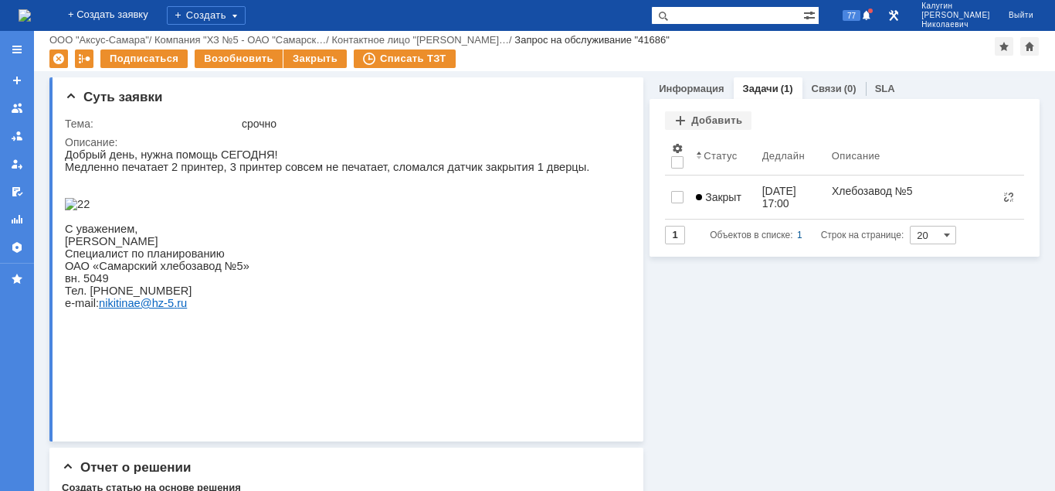
scroll to position [332, 0]
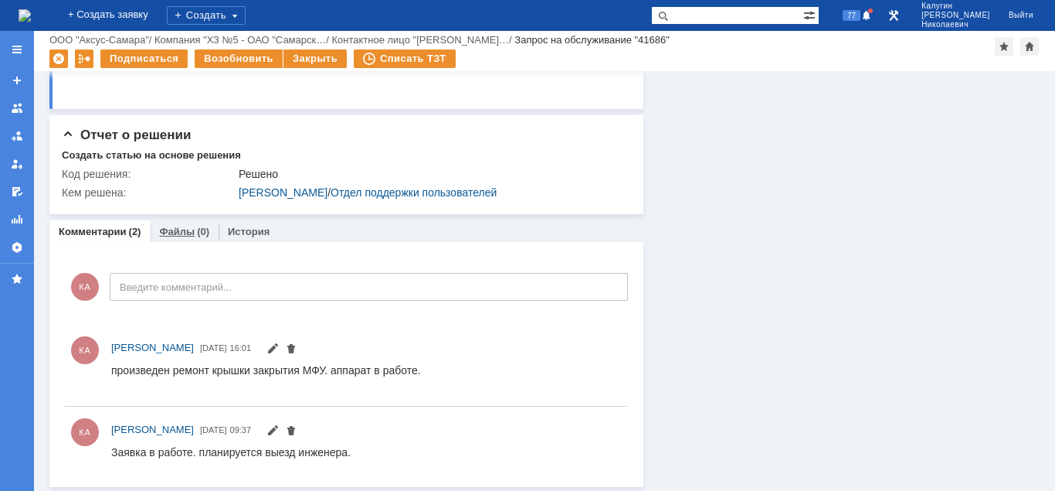
click at [176, 236] on link "Файлы" at bounding box center [177, 232] width 36 height 12
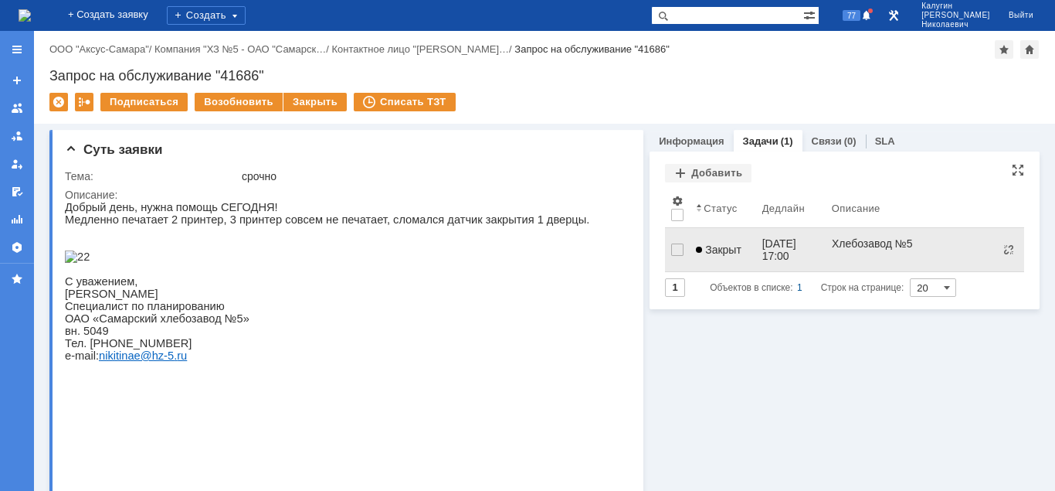
click at [743, 243] on div "Закрыт" at bounding box center [722, 249] width 53 height 12
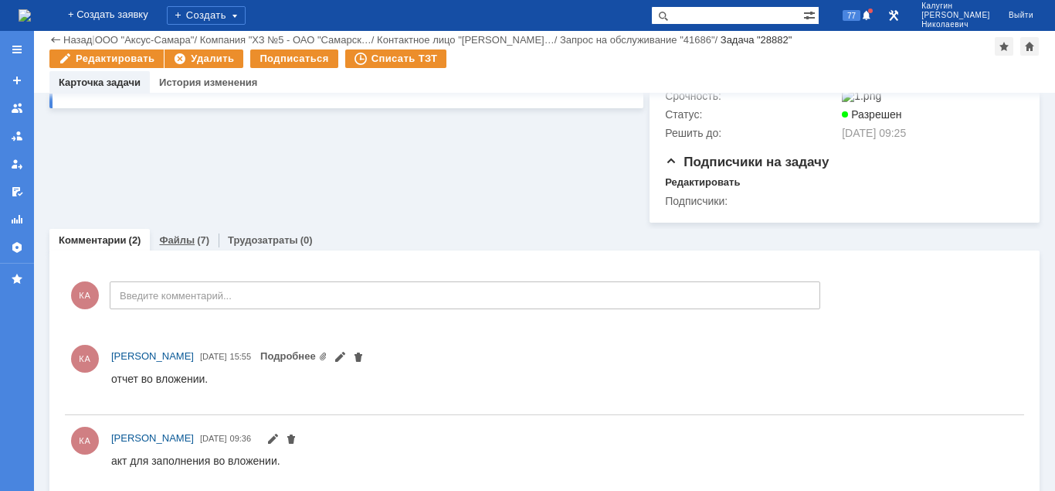
click at [189, 246] on link "Файлы" at bounding box center [177, 240] width 36 height 12
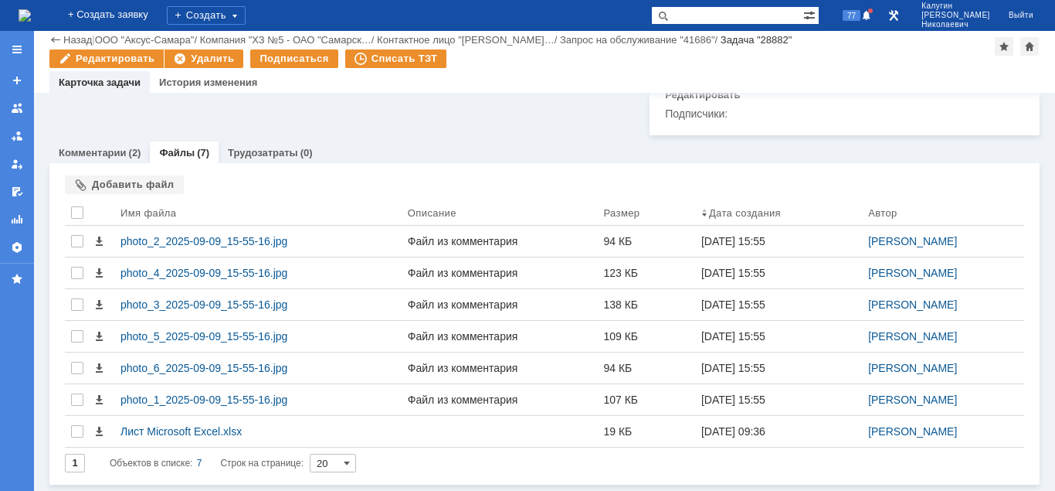
scroll to position [639, 0]
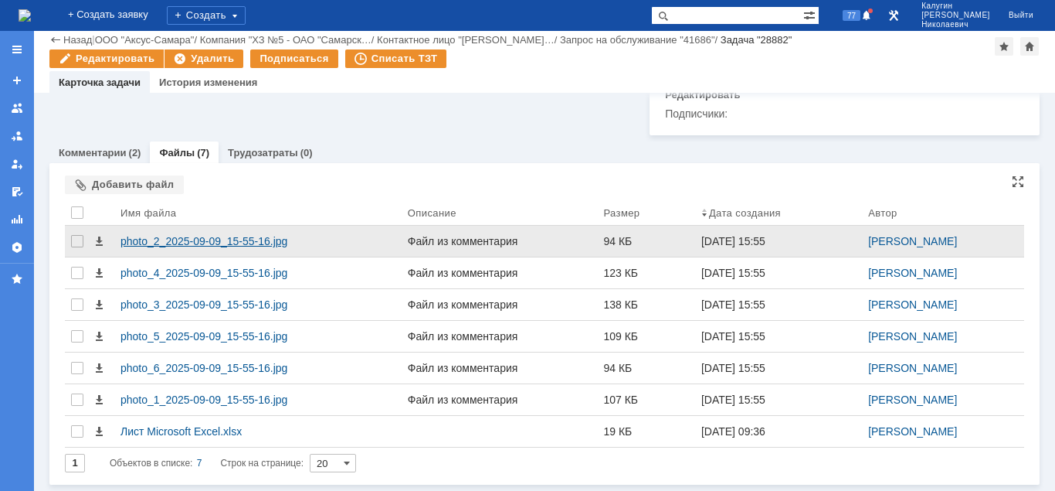
click at [197, 235] on div "photo_2_2025-09-09_15-55-16.jpg" at bounding box center [258, 241] width 275 height 12
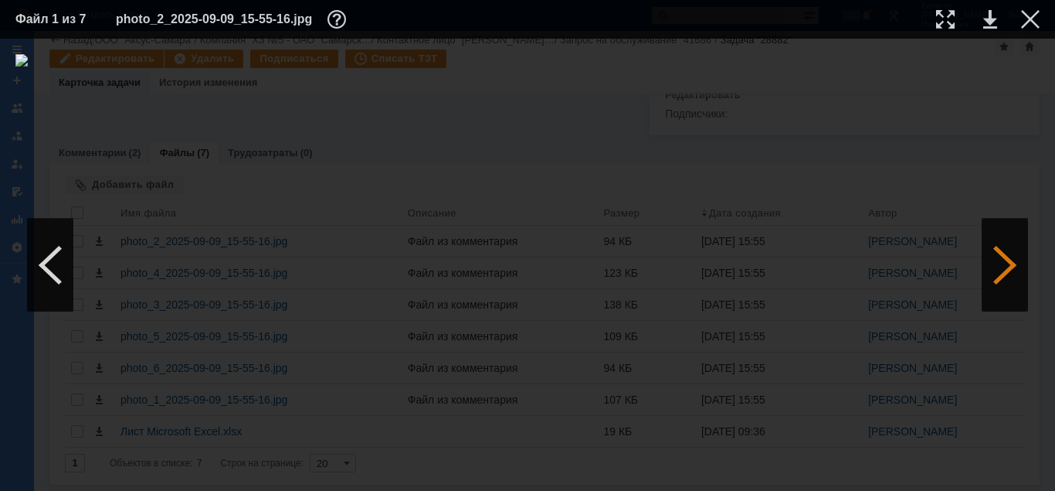
click at [1002, 262] on div at bounding box center [1005, 265] width 46 height 93
click at [1004, 262] on div at bounding box center [1005, 265] width 46 height 93
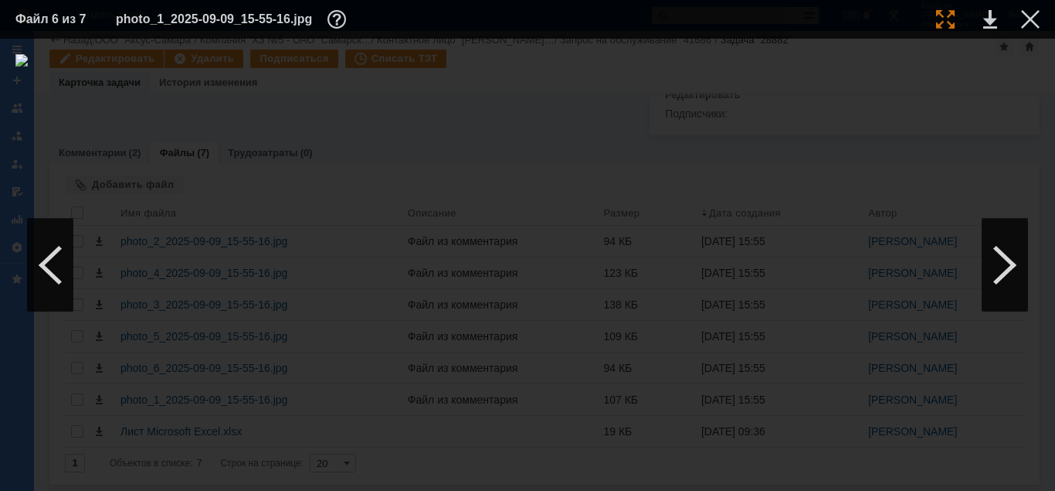
click at [950, 20] on div at bounding box center [945, 19] width 19 height 19
click at [1025, 19] on div at bounding box center [1030, 19] width 19 height 19
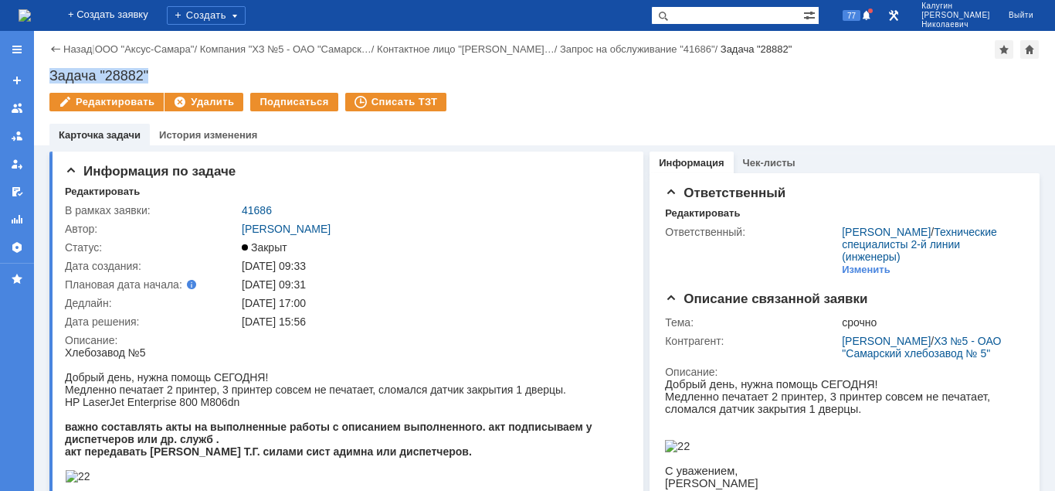
drag, startPoint x: 49, startPoint y: 73, endPoint x: 160, endPoint y: 74, distance: 111.3
click at [160, 74] on div "Назад | ООО "Аксус-Самара" / Компания "ХЗ №5 - ОАО "Самарск… / Контактное лицо …" at bounding box center [544, 88] width 1021 height 114
copy div "Задача "28882""
click at [265, 206] on link "41686" at bounding box center [257, 210] width 30 height 12
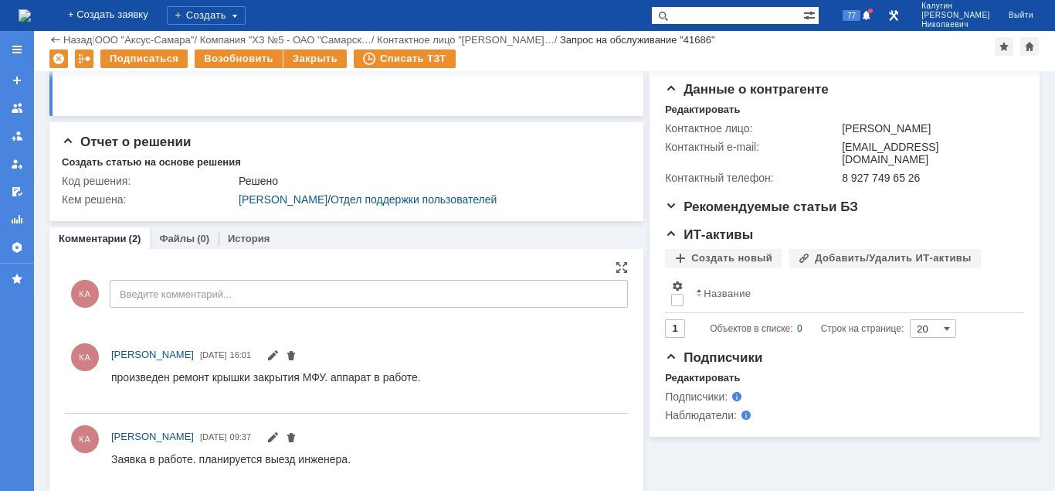
scroll to position [332, 0]
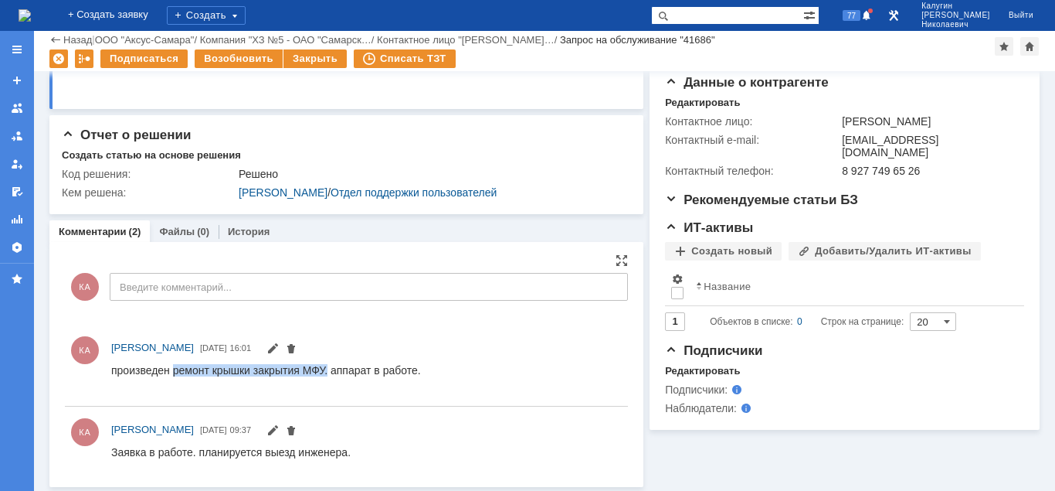
drag, startPoint x: 175, startPoint y: 372, endPoint x: 328, endPoint y: 370, distance: 153.0
click at [328, 370] on div "произведен ремонт крышки закрытия МФУ. аппарат в работе." at bounding box center [266, 375] width 310 height 25
copy div "ремонт крышки закрытия МФУ."
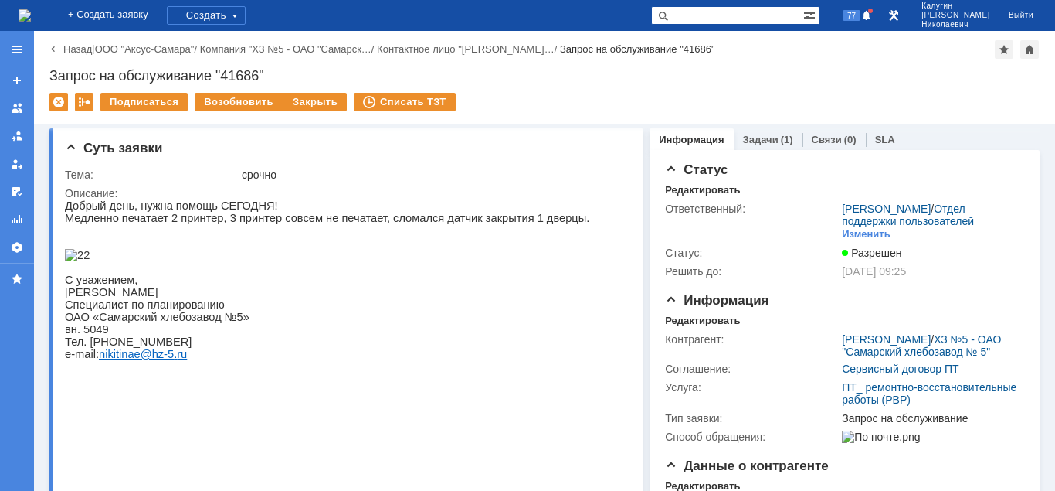
scroll to position [0, 0]
click at [3, 49] on div at bounding box center [17, 49] width 34 height 31
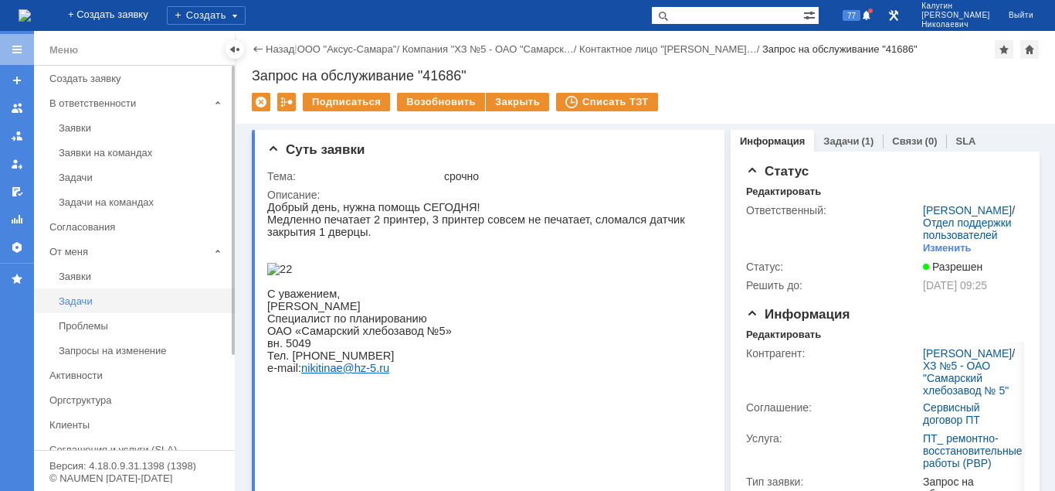
click at [82, 297] on div "Задачи" at bounding box center [142, 301] width 167 height 12
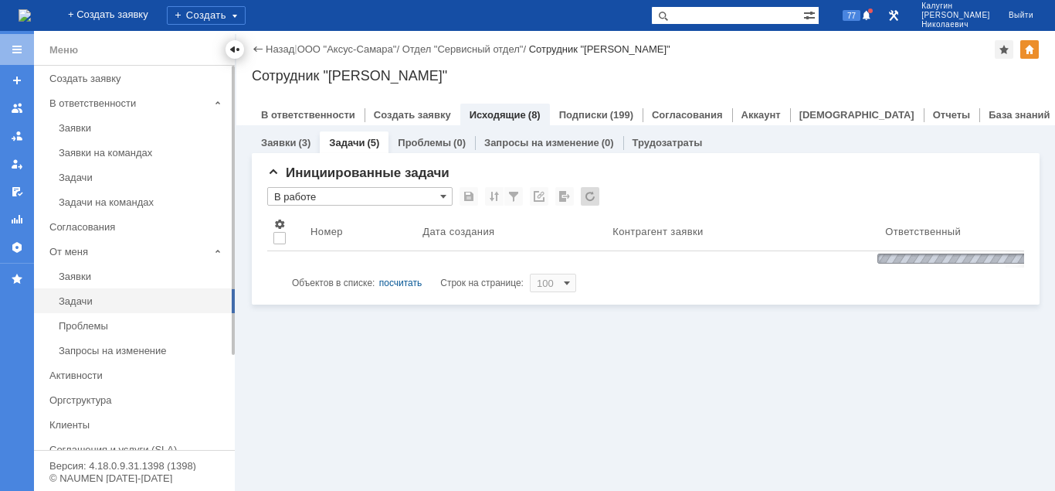
click at [232, 54] on div at bounding box center [235, 49] width 12 height 12
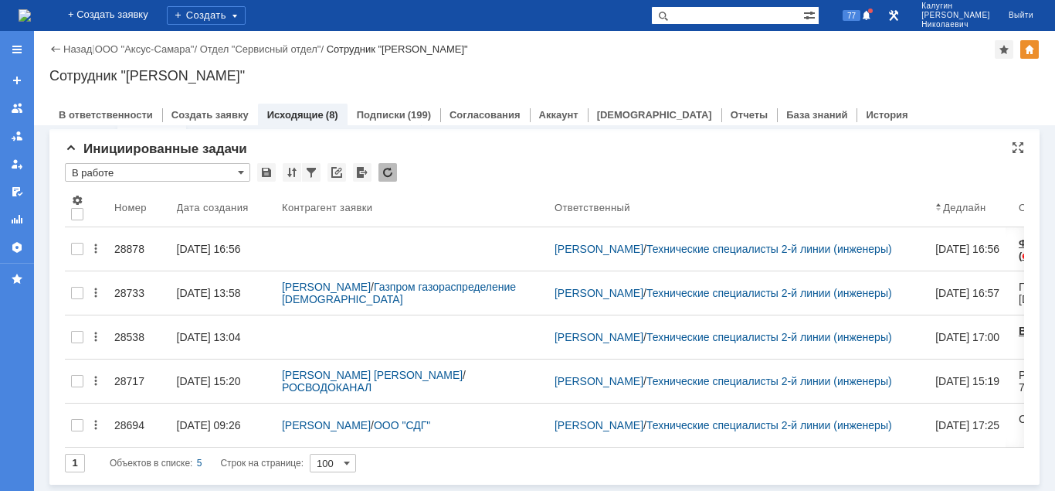
click at [138, 172] on input "В работе" at bounding box center [157, 172] width 185 height 19
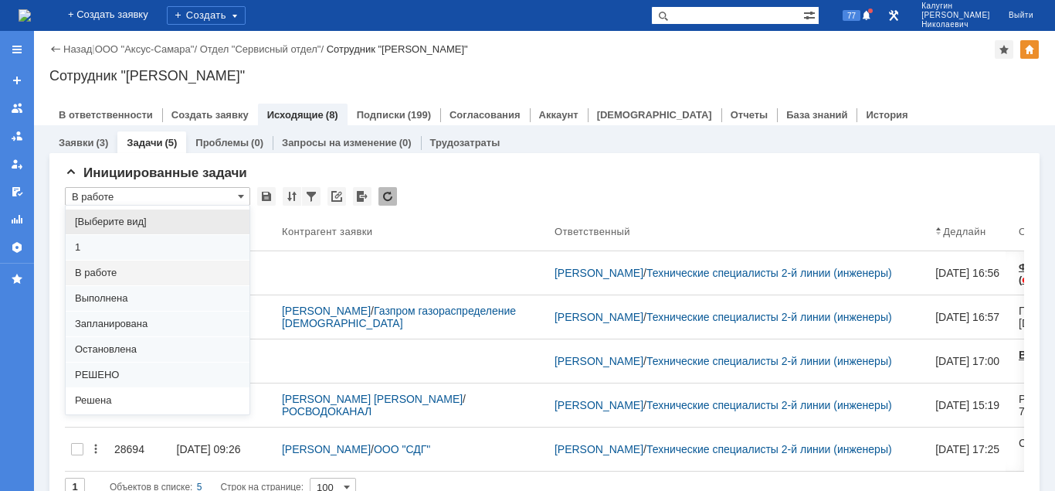
click at [126, 219] on span "[Выберите вид]" at bounding box center [157, 222] width 165 height 12
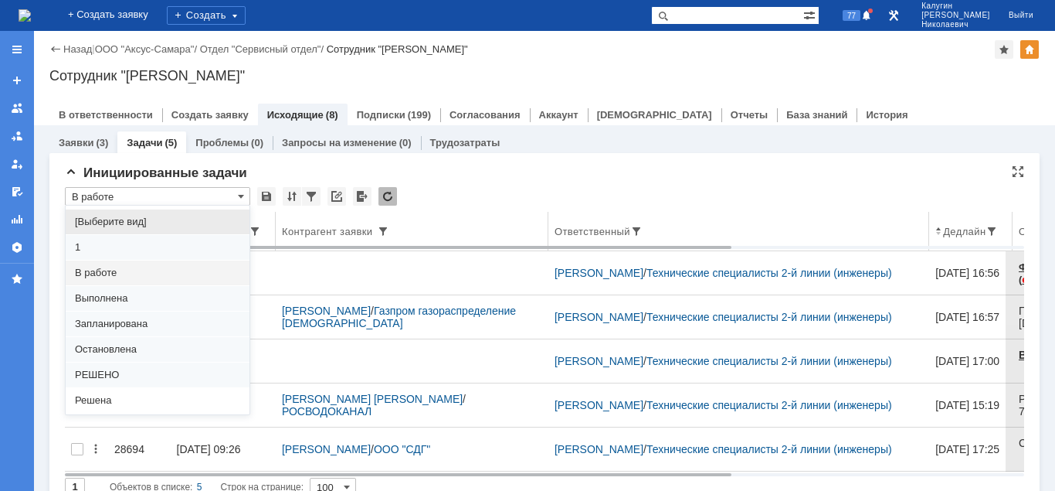
type input "[Выберите вид]"
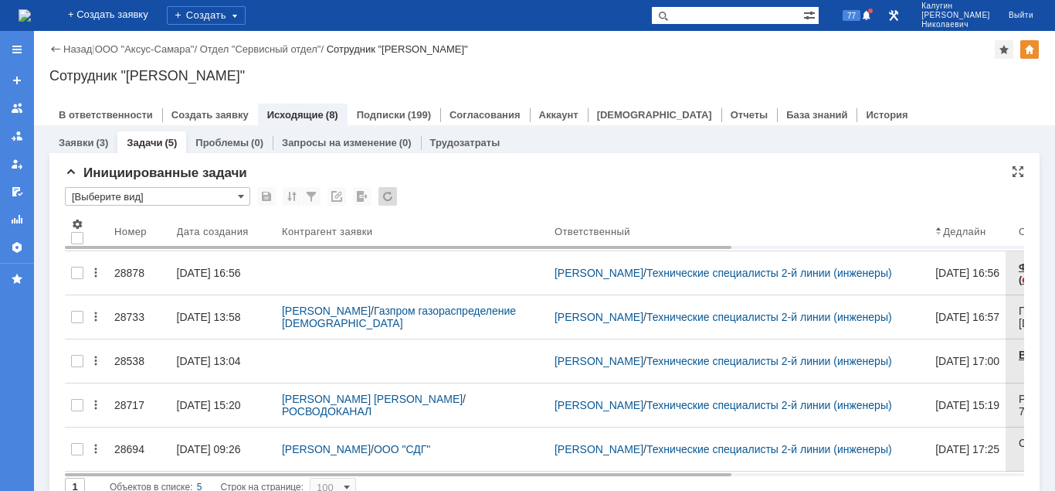
type input "20"
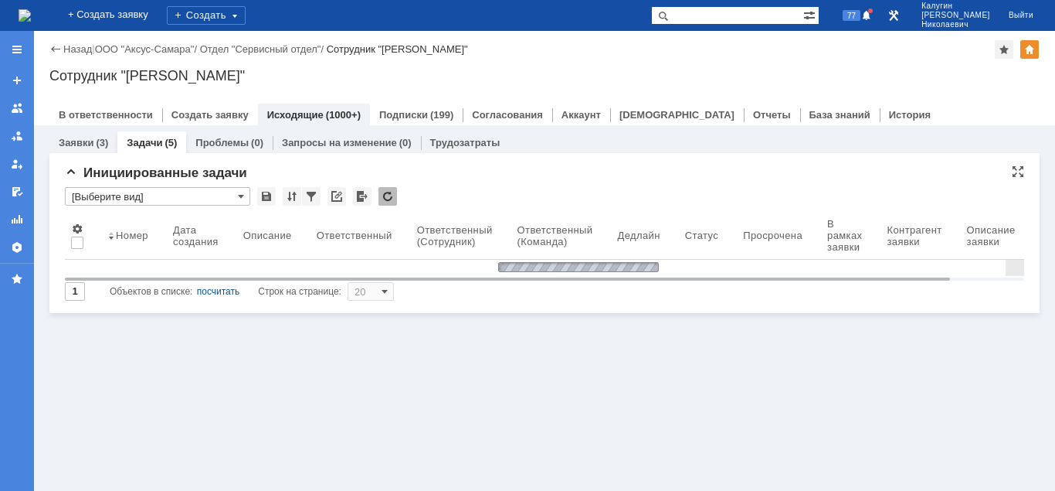
type input "[Выберите вид]"
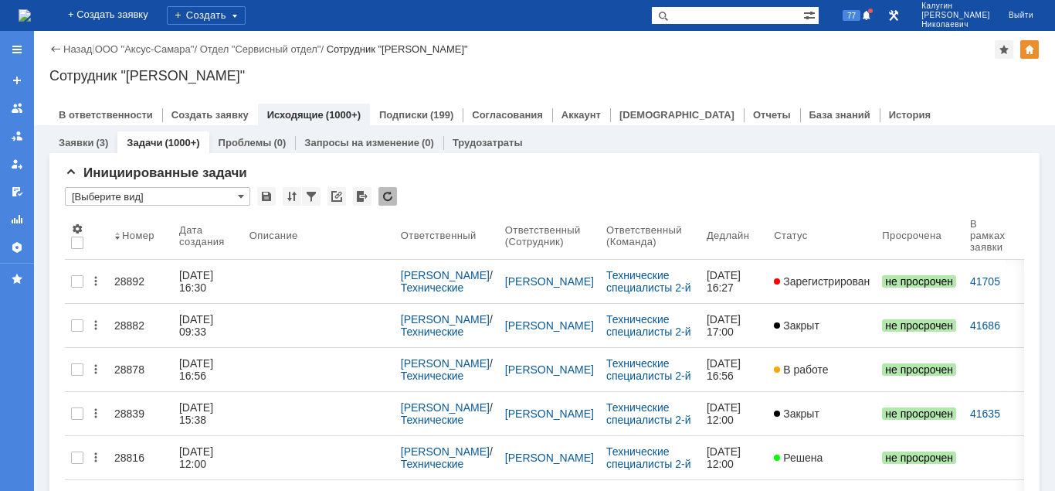
click at [133, 275] on div "28892" at bounding box center [140, 281] width 53 height 12
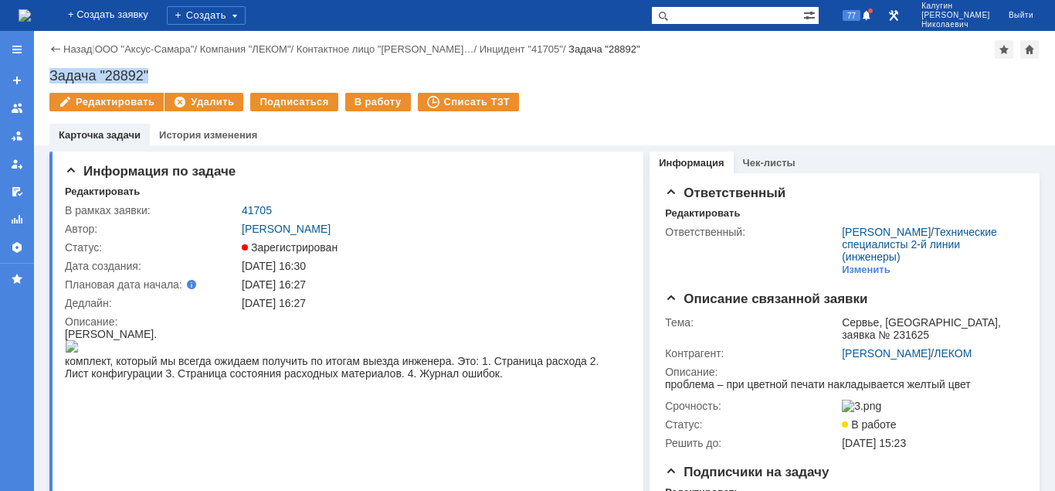
drag, startPoint x: 51, startPoint y: 71, endPoint x: 170, endPoint y: 72, distance: 119.0
click at [170, 72] on div "Задача "28892"" at bounding box center [544, 75] width 990 height 15
copy div "Задача "28892""
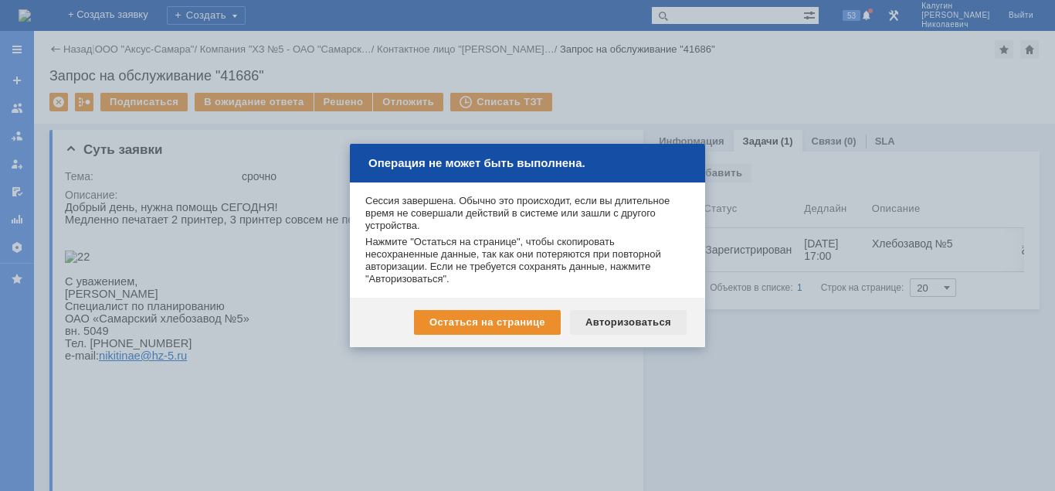
drag, startPoint x: 613, startPoint y: 322, endPoint x: 549, endPoint y: 121, distance: 210.9
click at [613, 322] on div "Авторизоваться" at bounding box center [628, 322] width 117 height 25
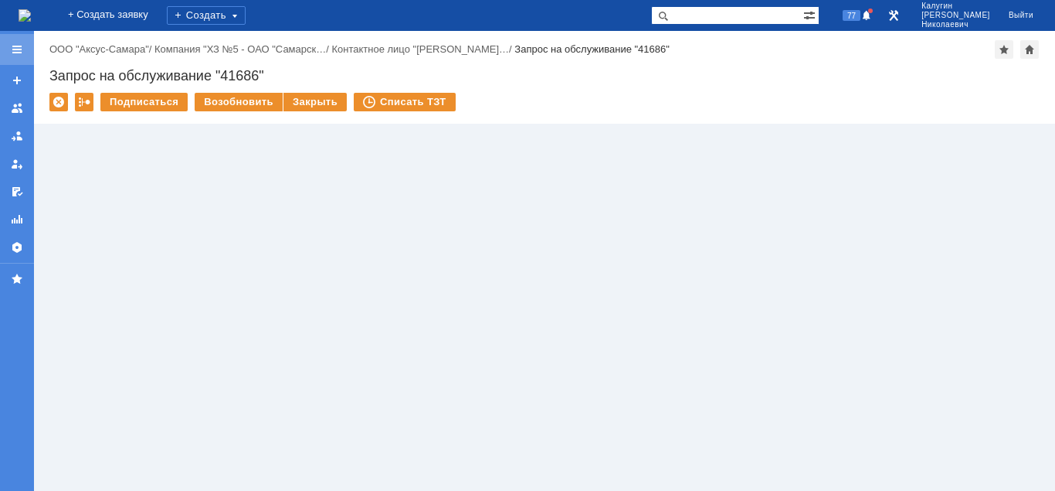
click at [15, 47] on div at bounding box center [17, 49] width 12 height 12
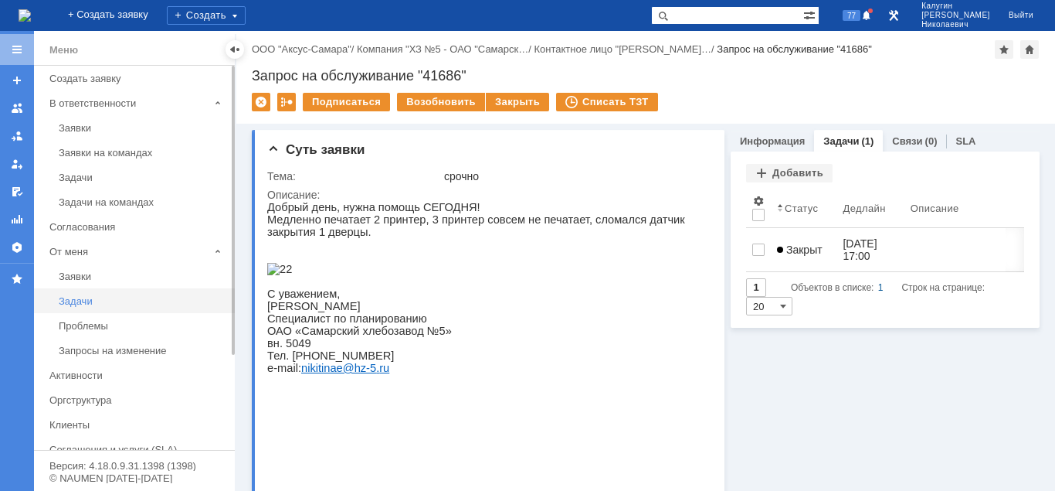
click at [83, 300] on div "Задачи" at bounding box center [142, 301] width 167 height 12
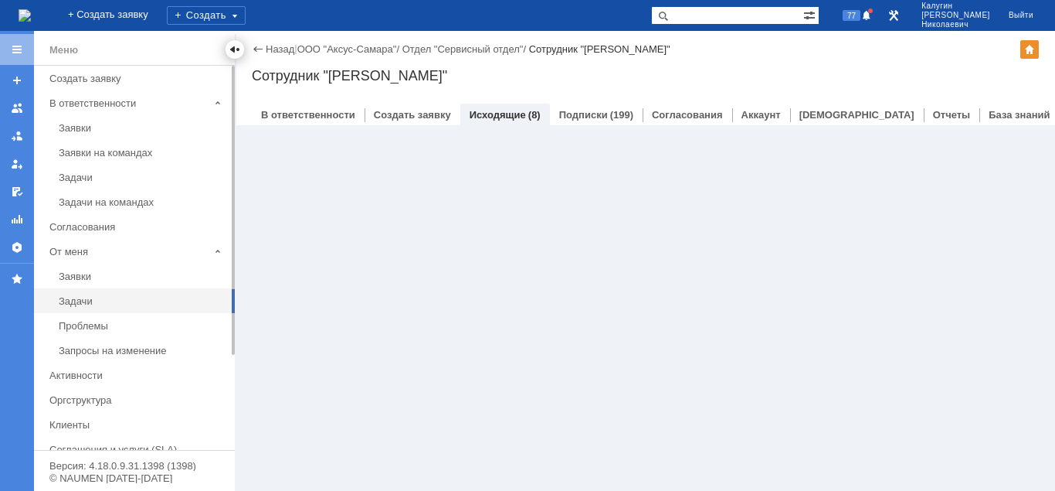
click at [233, 49] on div at bounding box center [235, 49] width 12 height 12
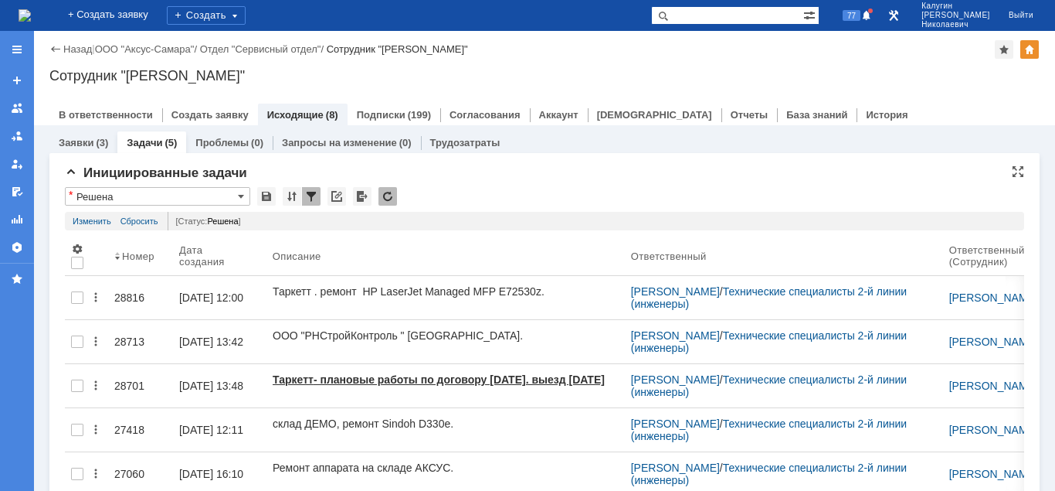
click at [131, 193] on input "Решена" at bounding box center [157, 196] width 185 height 19
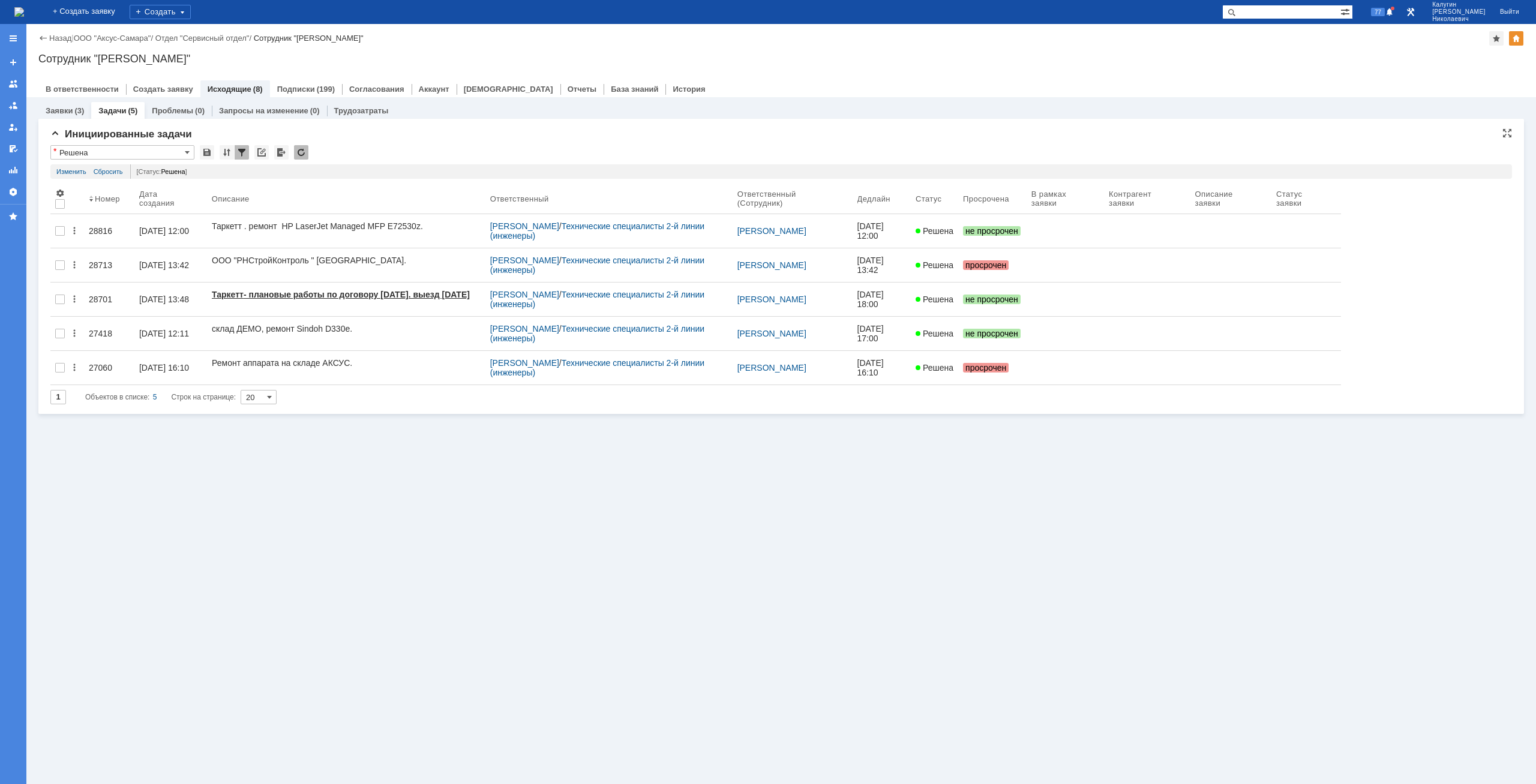
click at [95, 151] on input "Решена" at bounding box center [122, 152] width 144 height 15
click at [88, 172] on span "[Выберите вид]" at bounding box center [122, 172] width 128 height 9
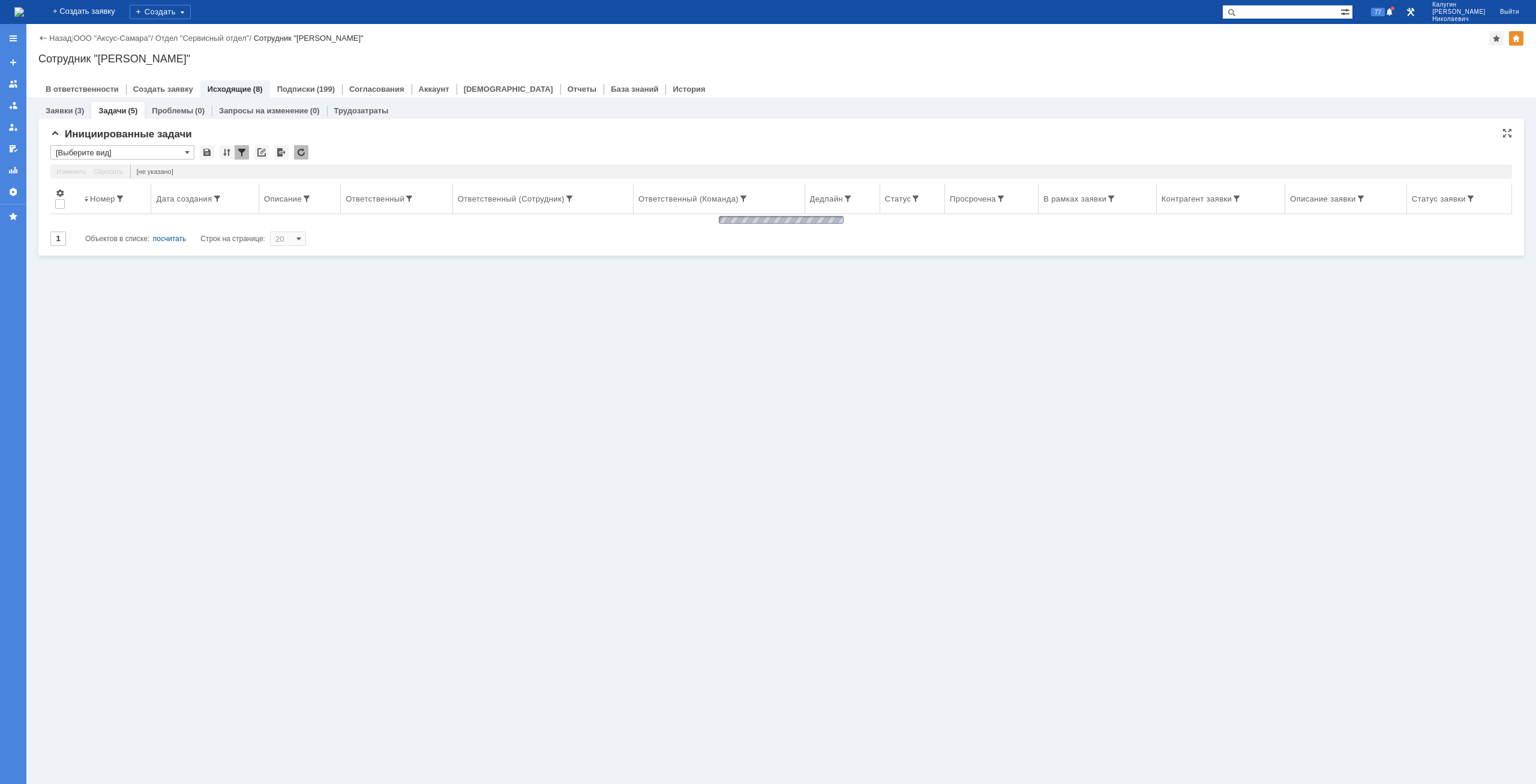
type input "[Выберите вид]"
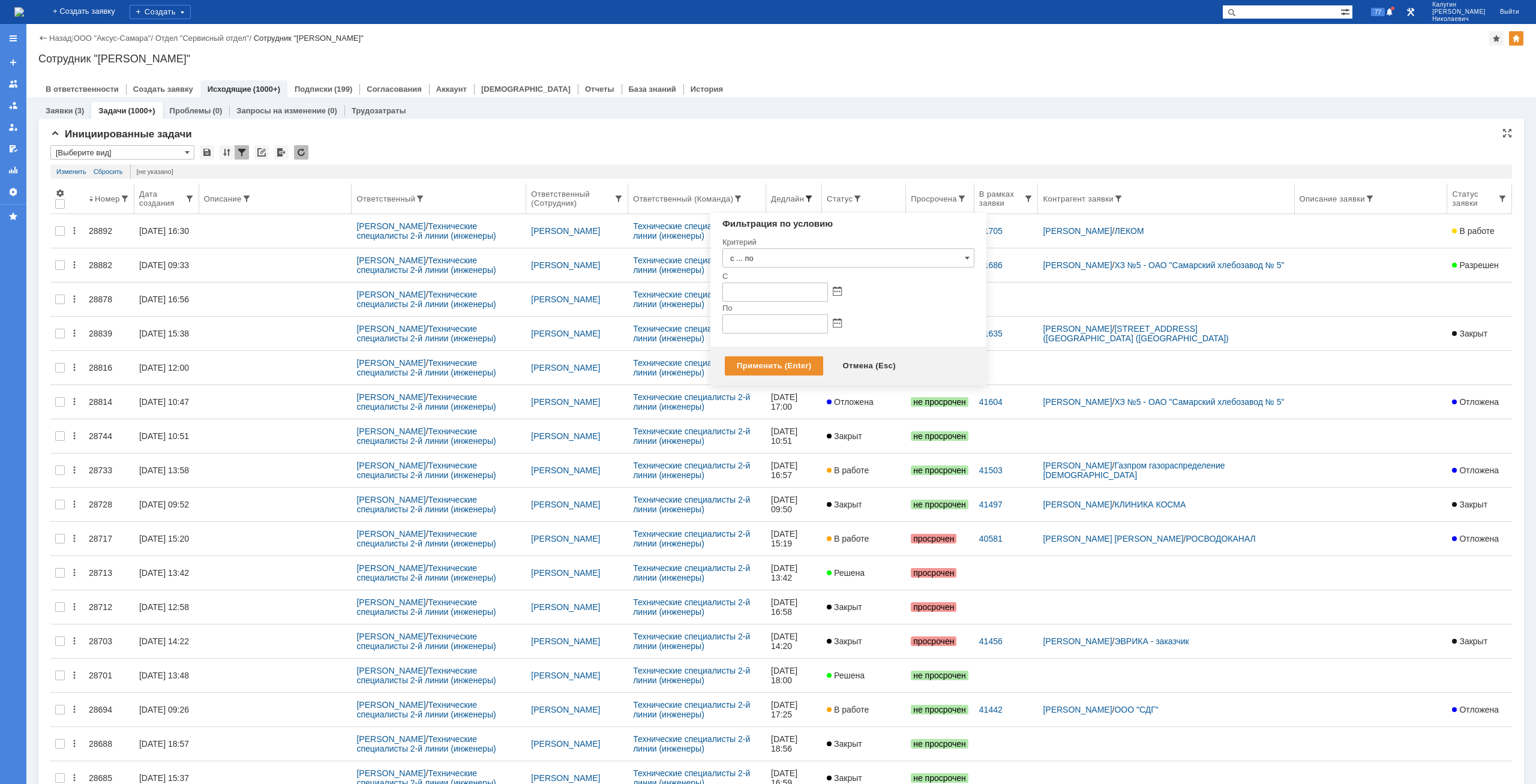
click at [814, 197] on span at bounding box center [808, 199] width 9 height 9
click at [819, 323] on span at bounding box center [837, 324] width 9 height 9
click at [762, 380] on div "9" at bounding box center [761, 394] width 12 height 10
type input "09.09.2025 23:59"
click at [778, 368] on div "Применить (Enter)" at bounding box center [773, 366] width 99 height 19
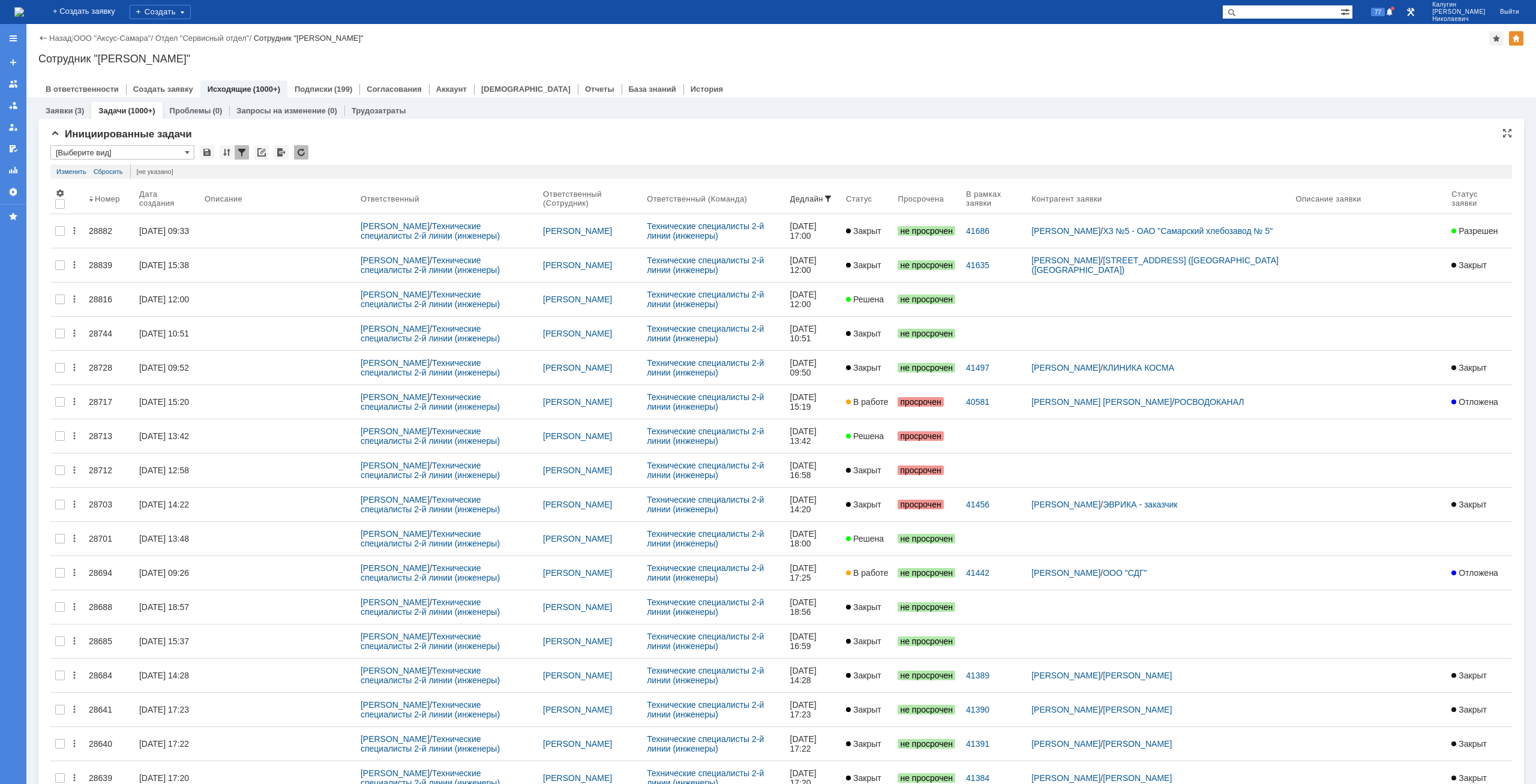
click at [96, 152] on input "[Выберите вид]" at bounding box center [122, 152] width 144 height 15
click at [91, 210] on span "В работе" at bounding box center [122, 212] width 128 height 9
type input "В работе"
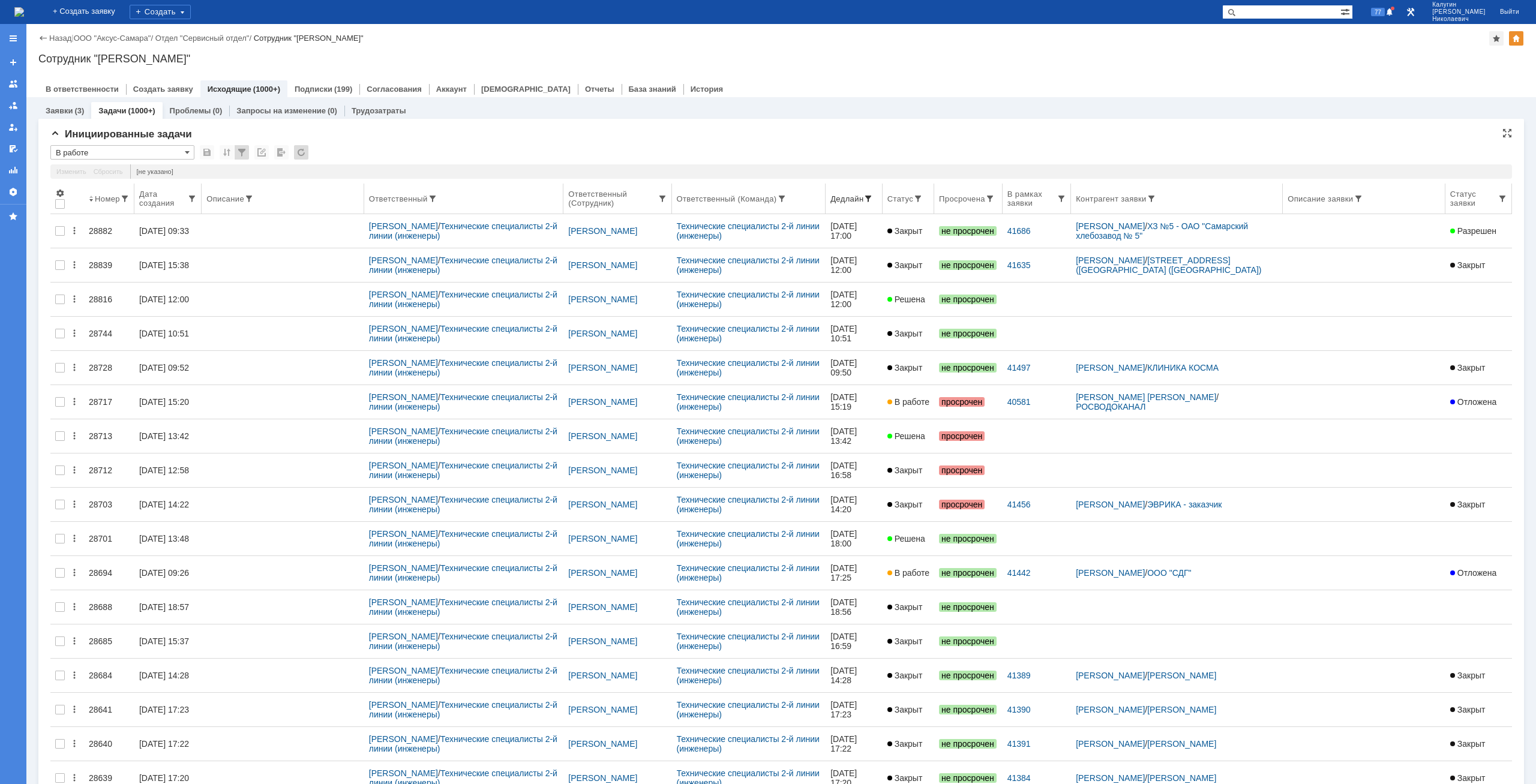
type input "100"
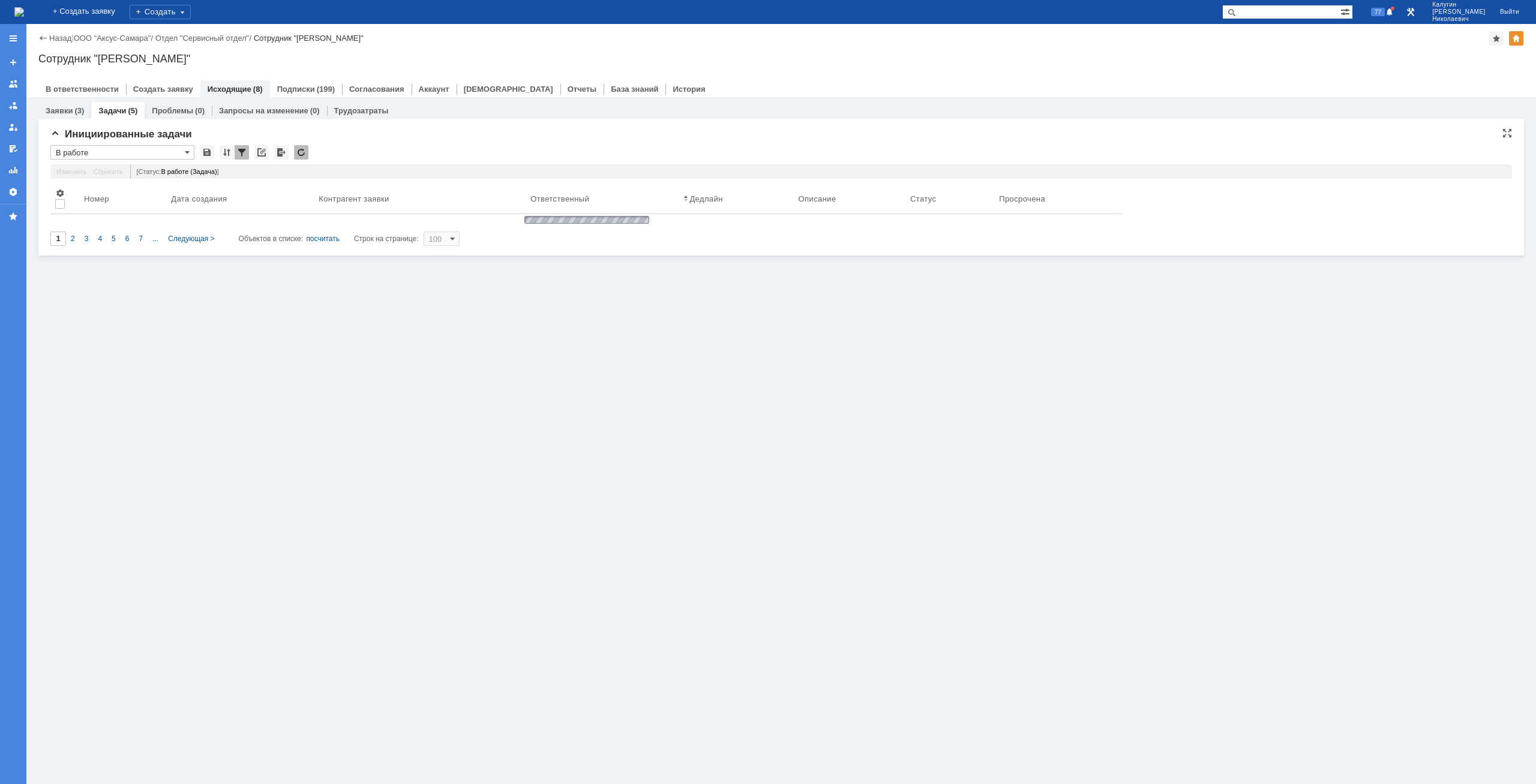
type input "В работе"
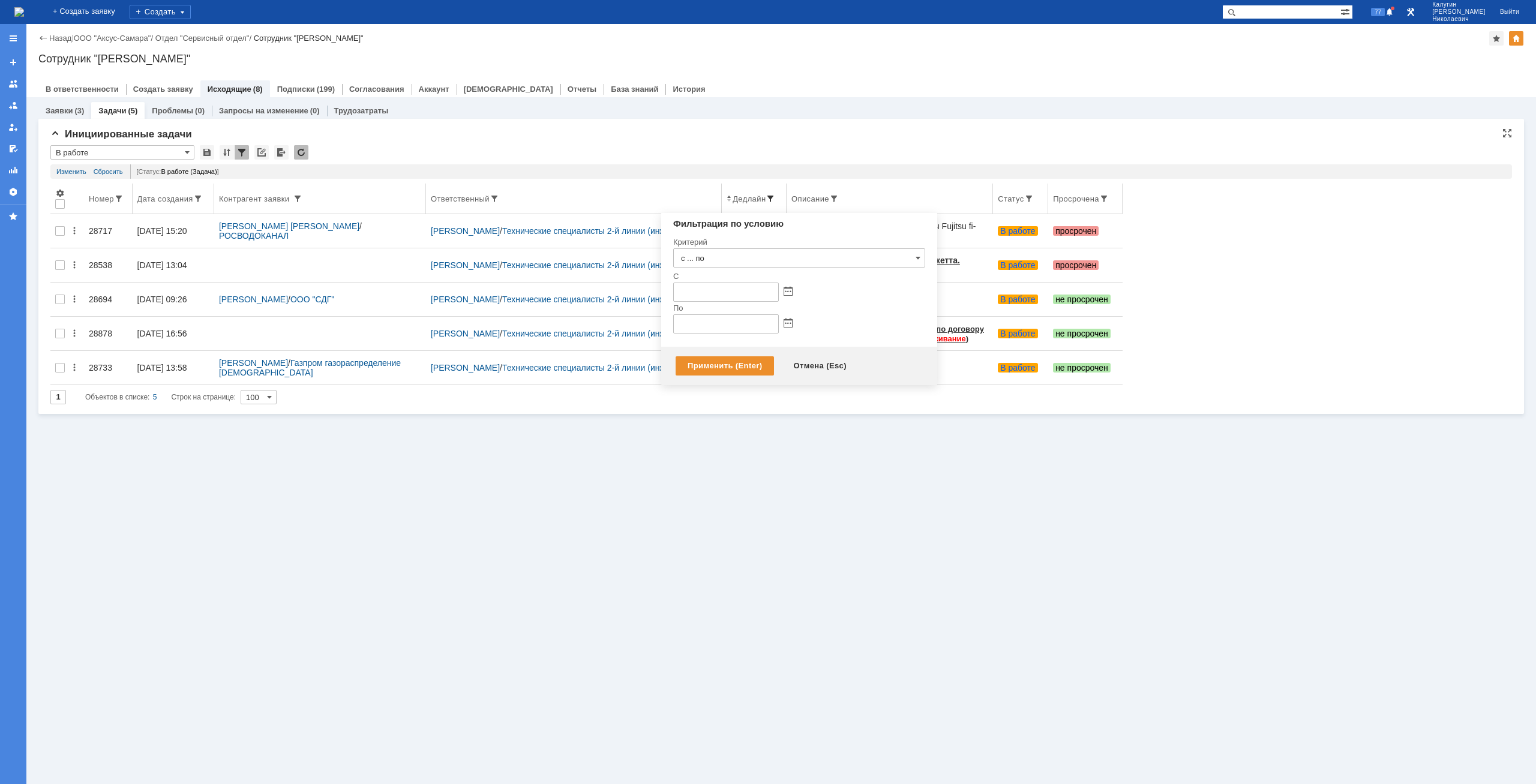
click at [775, 198] on span at bounding box center [770, 199] width 9 height 9
click at [787, 323] on span at bounding box center [788, 324] width 9 height 9
click at [714, 380] on div "9" at bounding box center [712, 394] width 12 height 10
type input "09.09.2025 23:59"
click at [725, 364] on div "Применить (Enter)" at bounding box center [725, 366] width 99 height 19
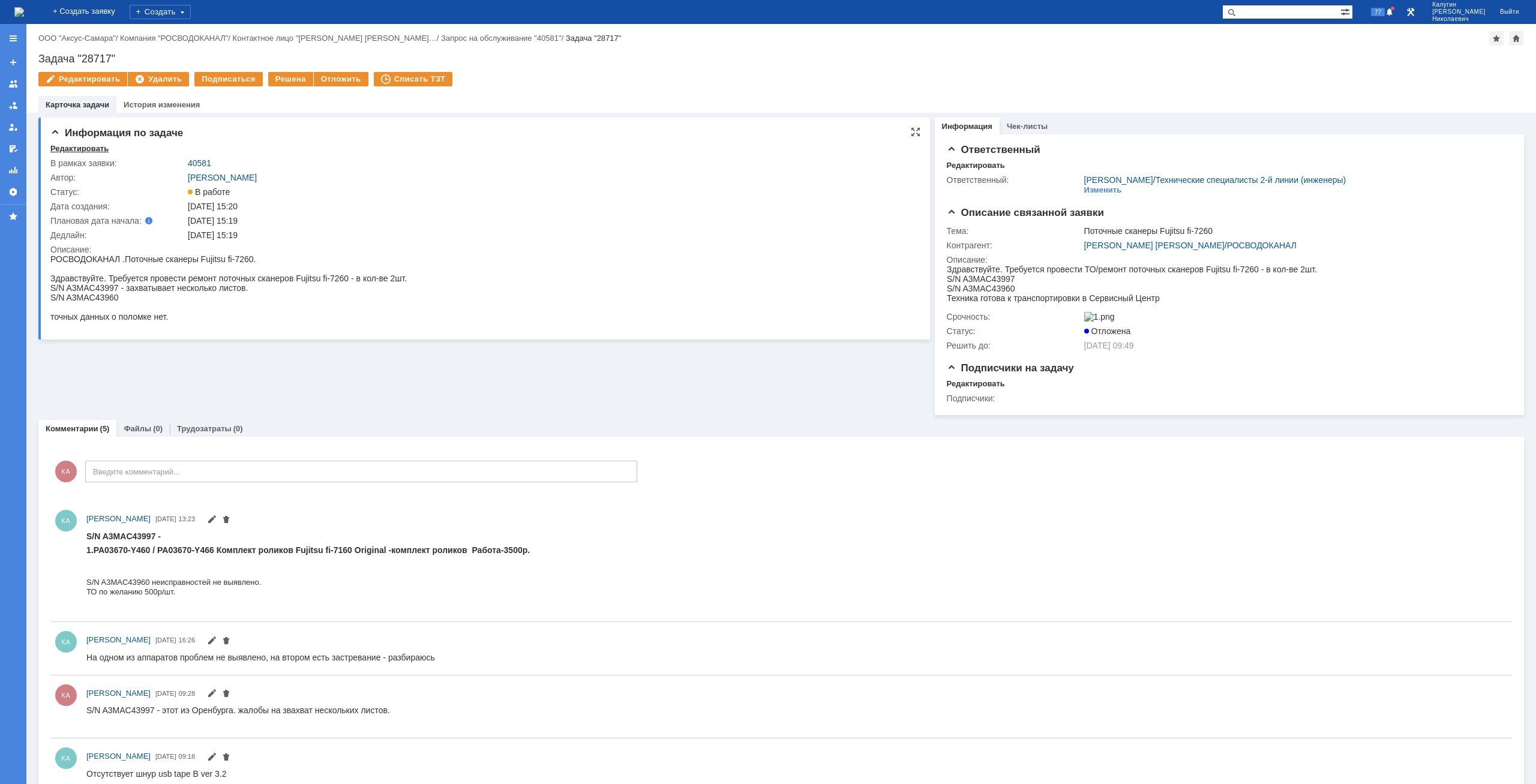
click at [72, 147] on div "Редактировать" at bounding box center [79, 148] width 58 height 9
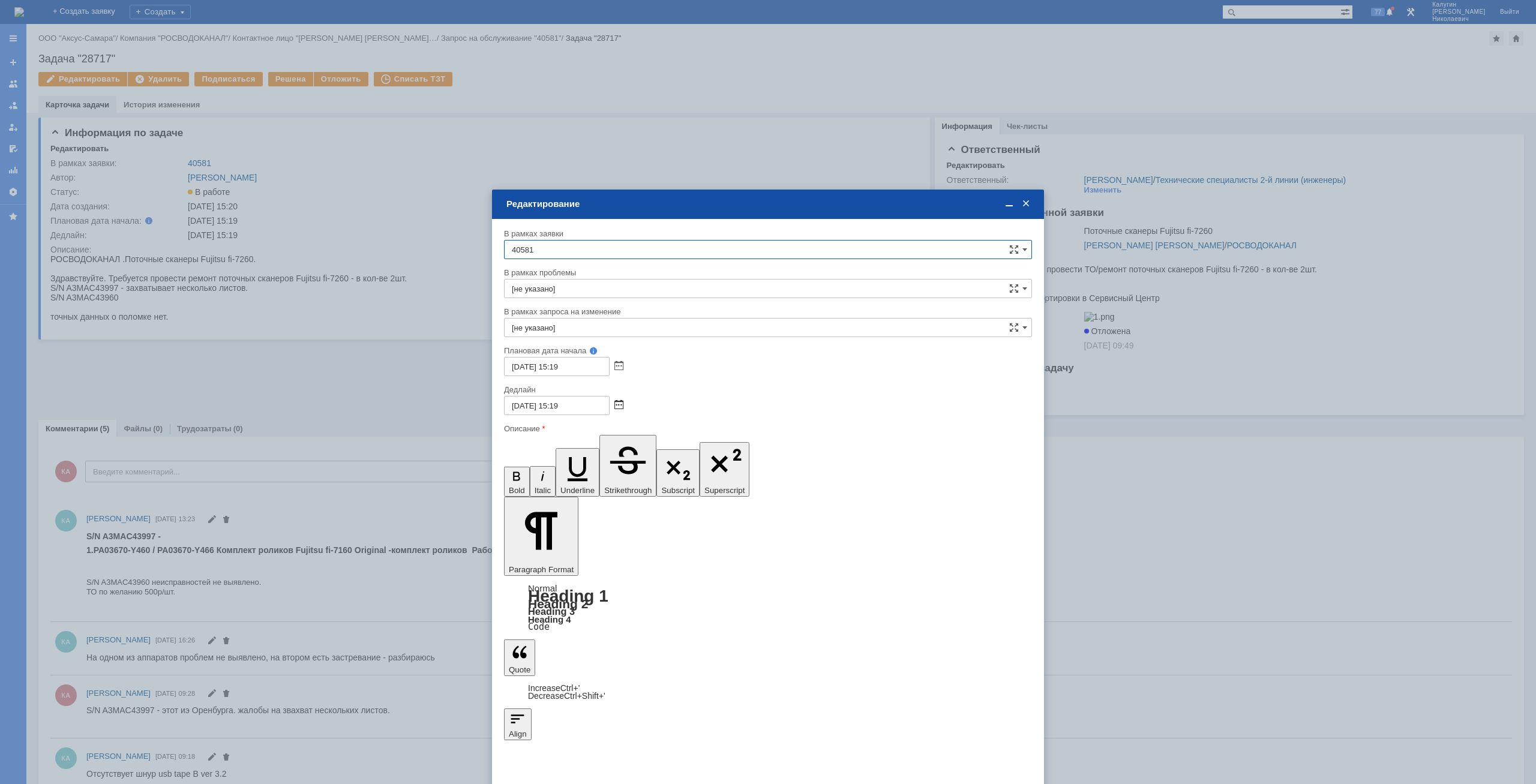
click at [620, 402] on span at bounding box center [619, 405] width 9 height 9
click at [587, 487] on div "19" at bounding box center [585, 487] width 12 height 10
type input "[DATE] 15:19"
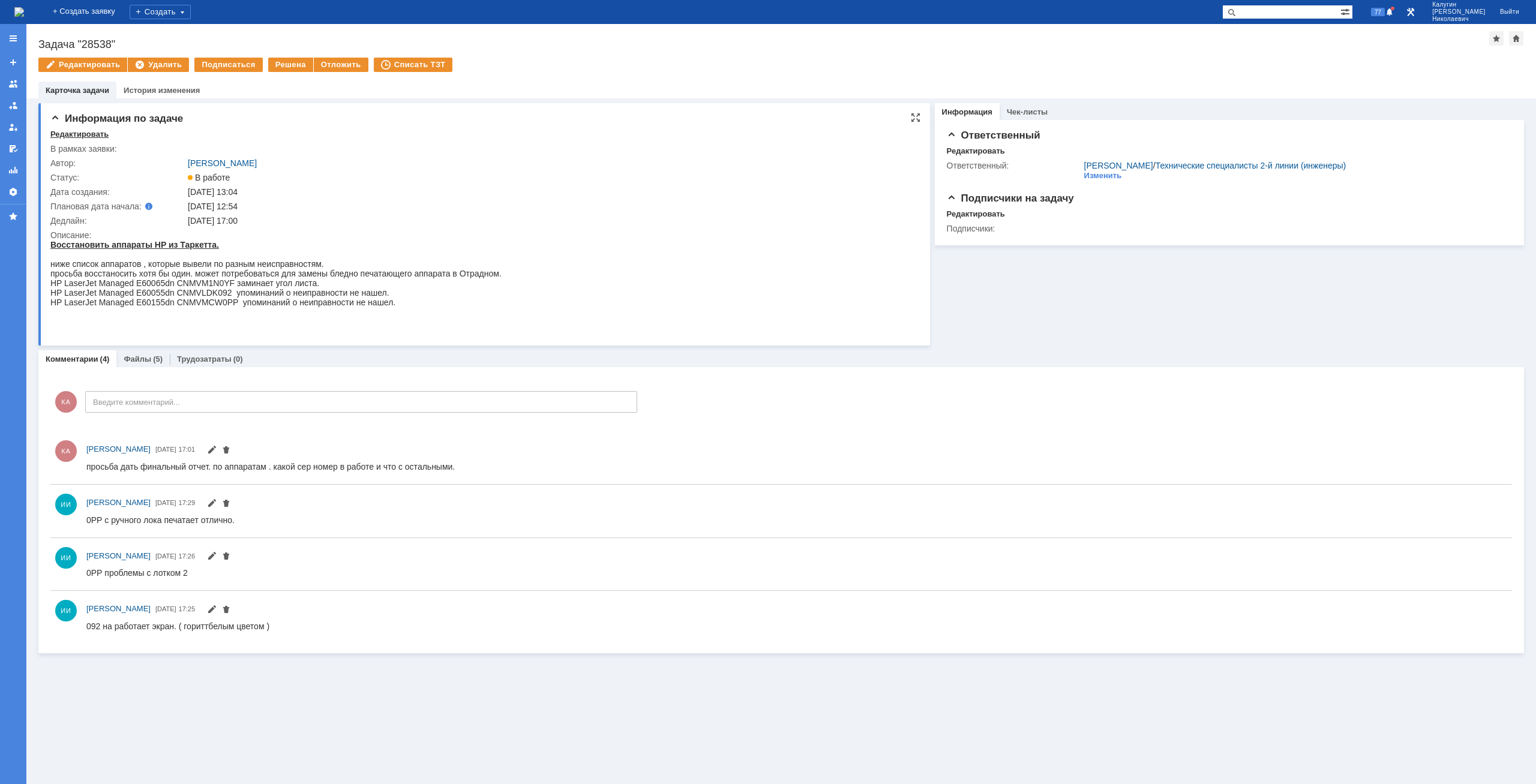
click at [75, 134] on div "Редактировать" at bounding box center [79, 134] width 58 height 9
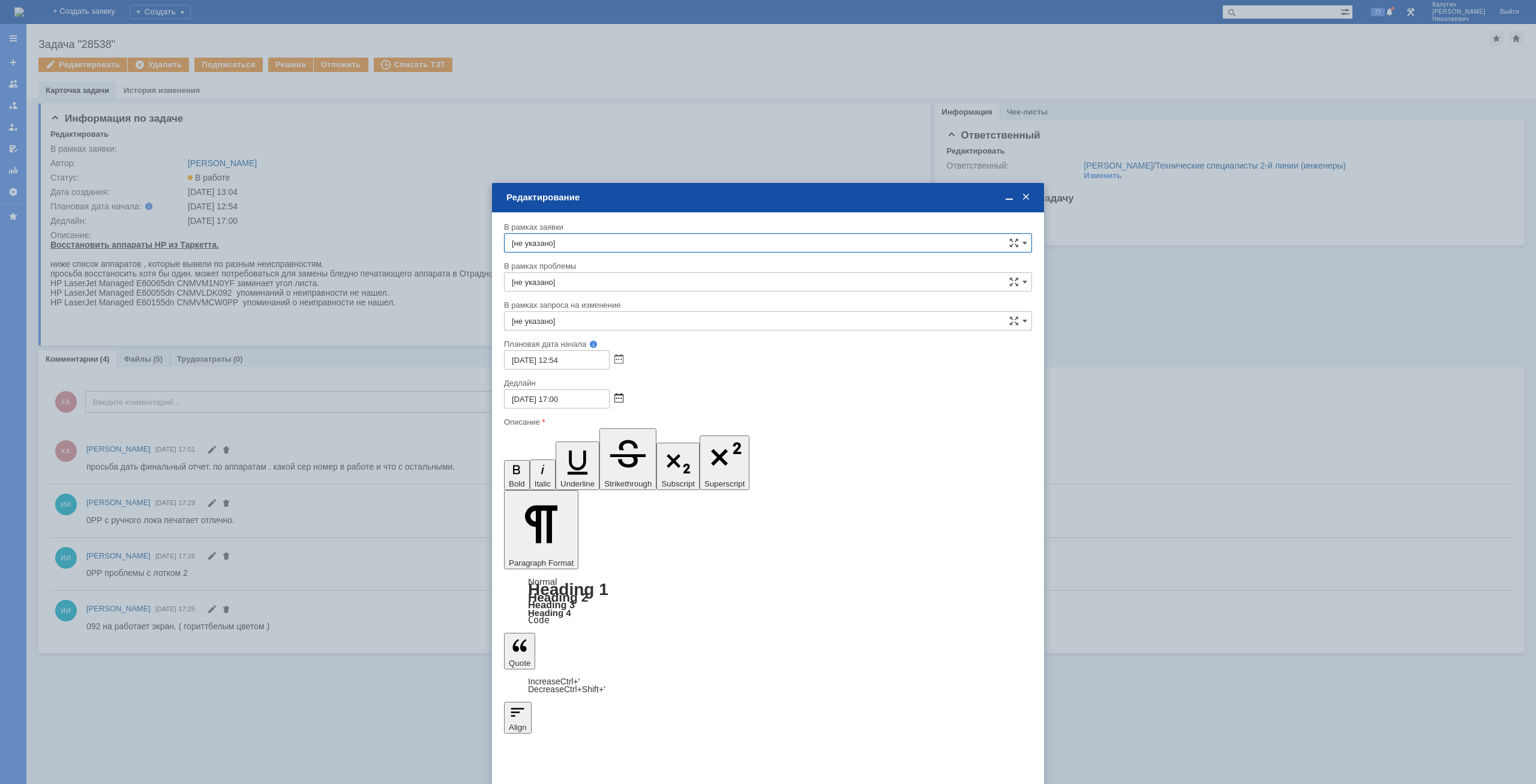
click at [620, 397] on span at bounding box center [619, 399] width 9 height 9
click at [584, 468] on div "12" at bounding box center [585, 470] width 12 height 10
type input "[DATE] 17:00"
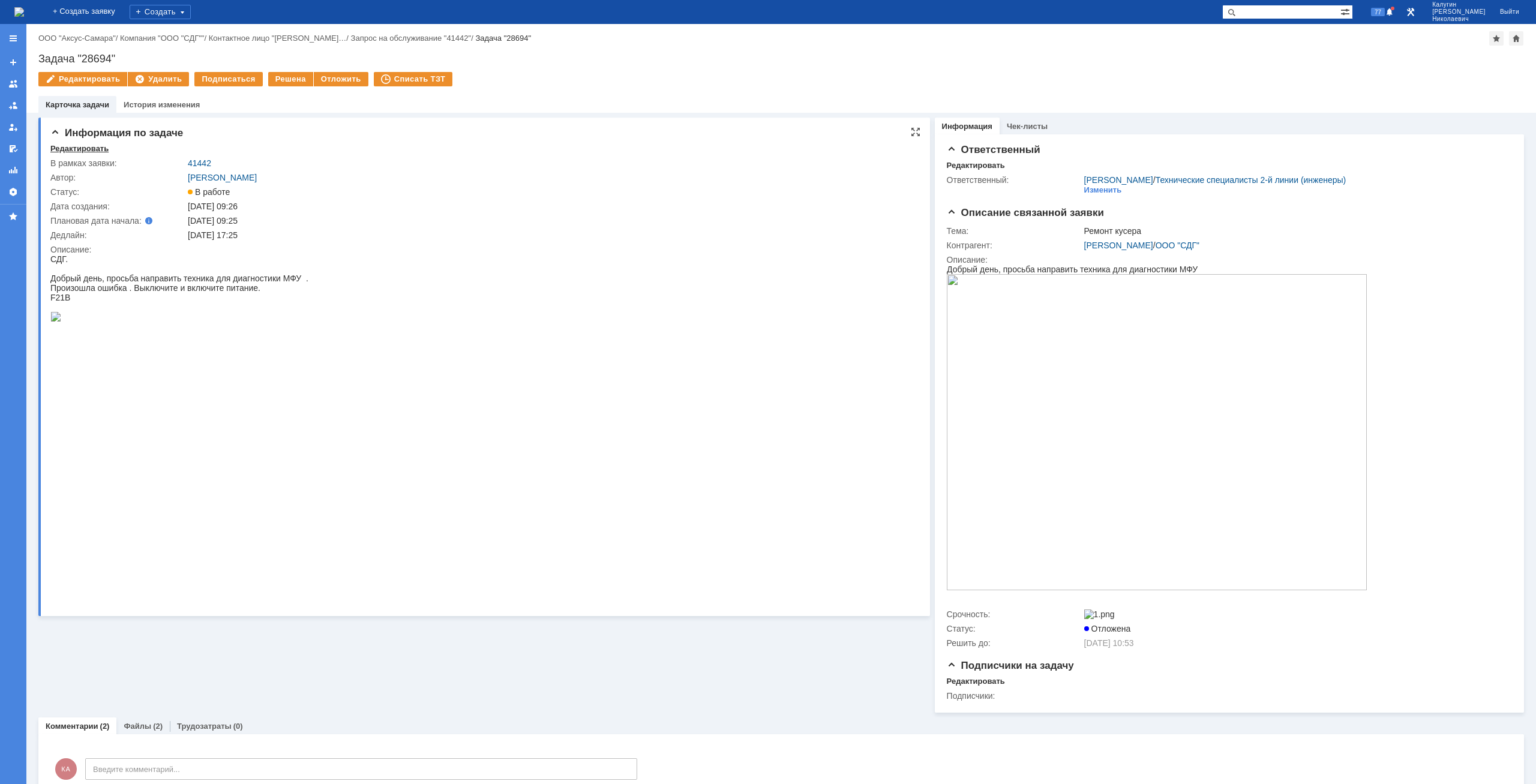
click at [89, 147] on div "Редактировать" at bounding box center [79, 148] width 58 height 9
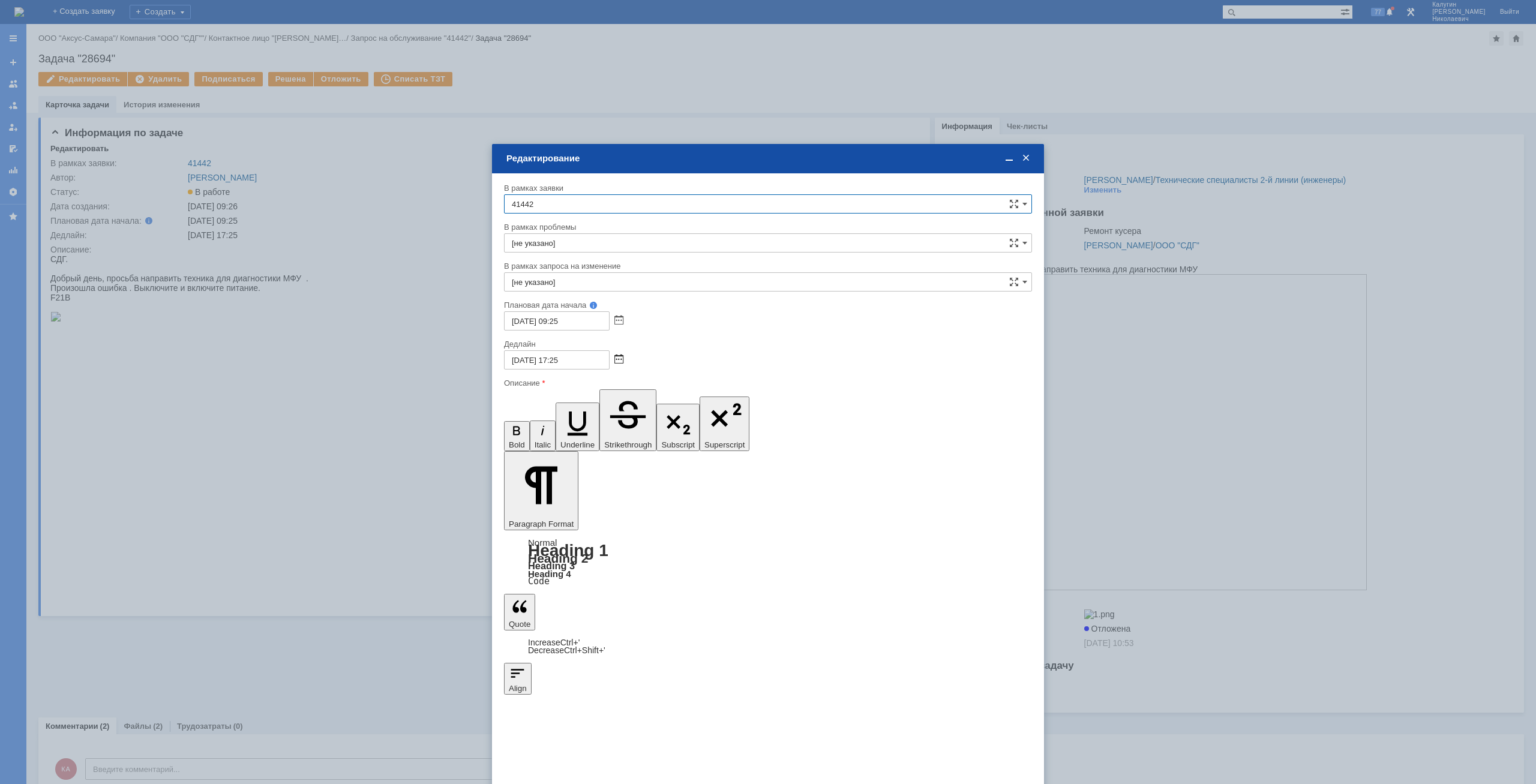
click at [616, 362] on span at bounding box center [619, 359] width 9 height 9
click at [587, 442] on div "19" at bounding box center [585, 442] width 12 height 10
type input "19.09.2025 17:25"
